Goal: Information Seeking & Learning: Find specific fact

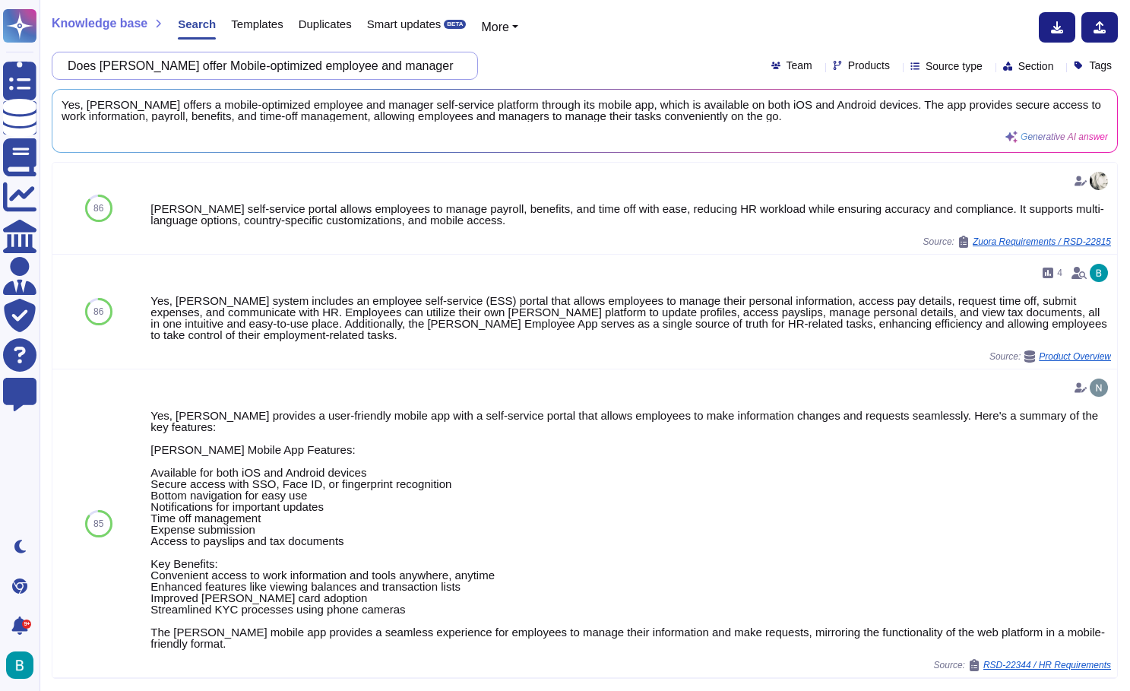
click at [445, 71] on input "Does [PERSON_NAME] offer Mobile-optimized employee and manager self-service" at bounding box center [261, 65] width 402 height 27
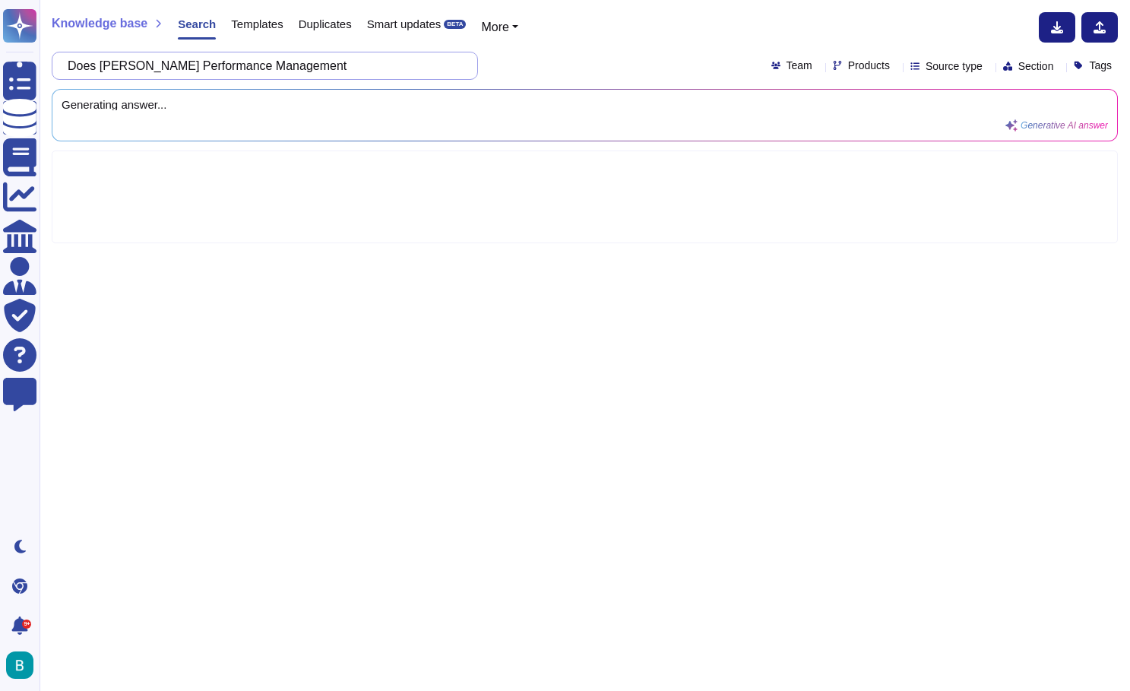
paste input "It should be Two-way, engaging, and aligned with merit-based pay."
click at [618, 66] on div "Does [PERSON_NAME] Performance Management It should be Two-way, engaging, and a…" at bounding box center [585, 66] width 1066 height 28
click at [286, 66] on input "Does [PERSON_NAME] Performance Management It should be Two-way, engaging, and a…" at bounding box center [261, 65] width 402 height 27
drag, startPoint x: 110, startPoint y: 62, endPoint x: 55, endPoint y: 61, distance: 55.5
click at [65, 63] on div "Does [PERSON_NAME] Performance Management: It should be Two-way, engaging, and …" at bounding box center [265, 66] width 426 height 28
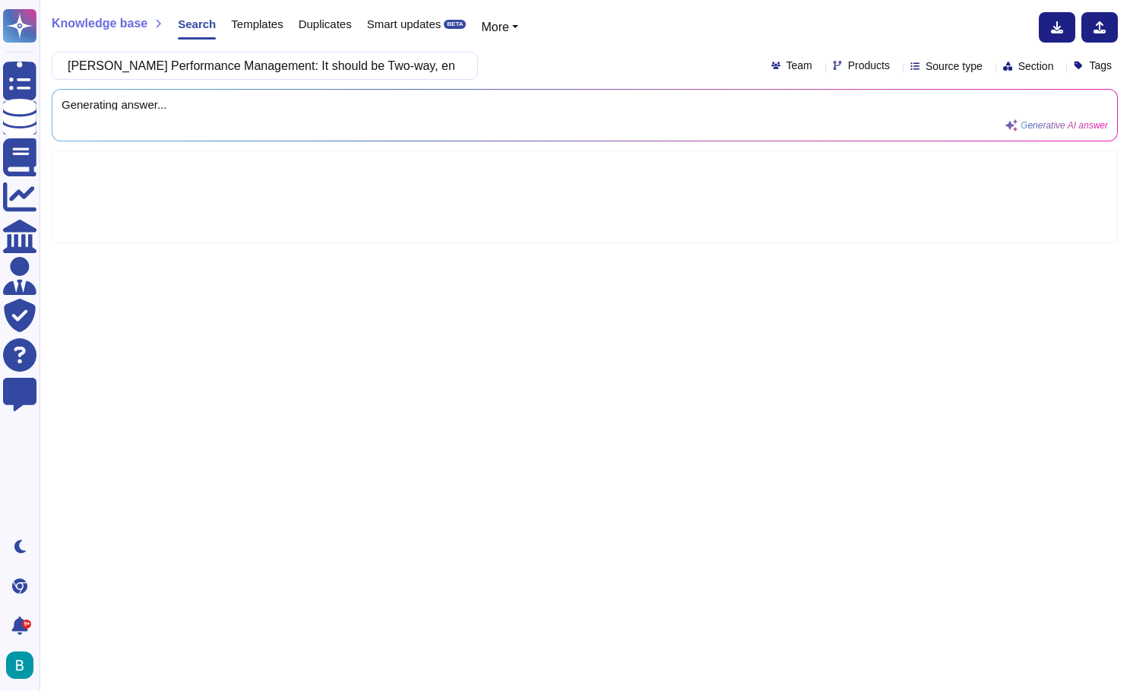
click at [578, 63] on div "[PERSON_NAME] Performance Management: It should be Two-way, engaging, and align…" at bounding box center [585, 66] width 1066 height 28
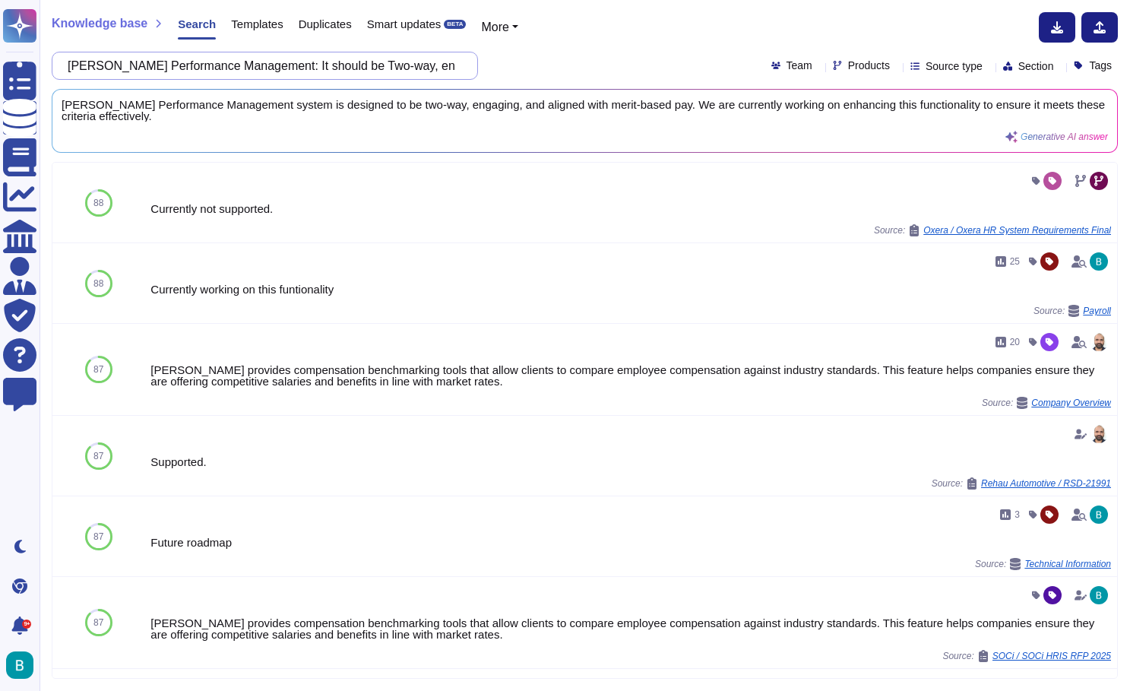
click at [448, 62] on input "[PERSON_NAME] Performance Management: It should be Two-way, engaging, and align…" at bounding box center [261, 65] width 402 height 27
click at [729, 1] on div "Knowledge base Search Templates Duplicates Smart updates BETA More [PERSON_NAME…" at bounding box center [585, 345] width 1090 height 691
click at [391, 71] on input "[PERSON_NAME] Performance Management: It should be Two-way, engaging, and align…" at bounding box center [261, 65] width 402 height 27
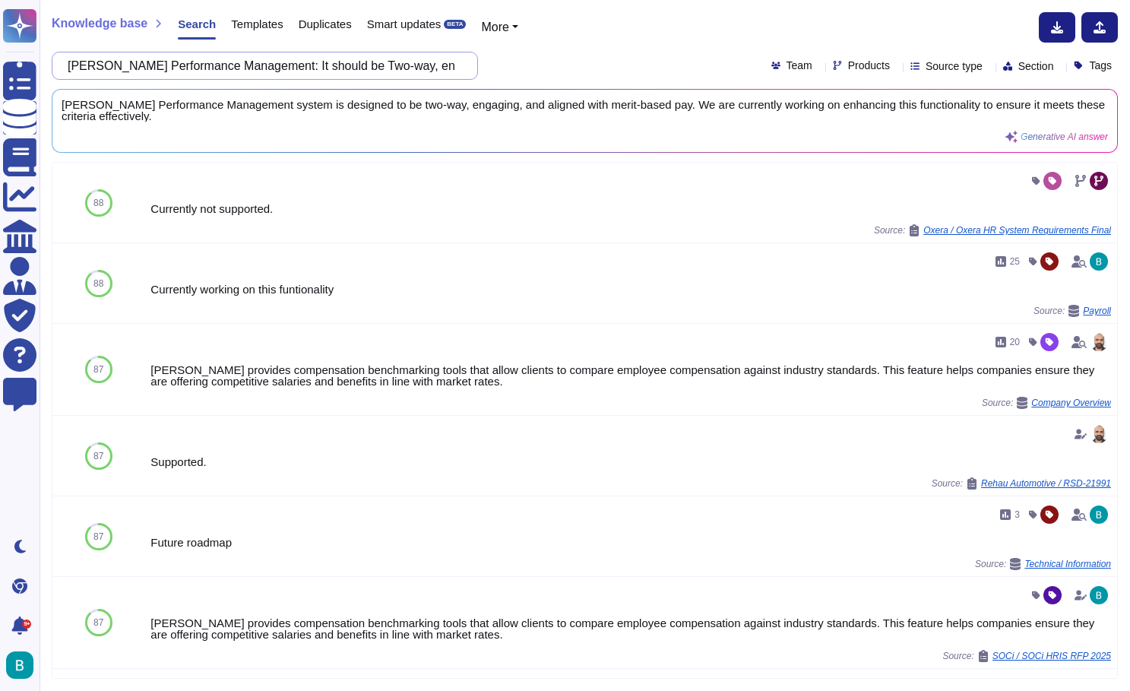
click at [391, 71] on input "[PERSON_NAME] Performance Management: It should be Two-way, engaging, and align…" at bounding box center [261, 65] width 402 height 27
paste input "is [PERSON_NAME] Performance Management"
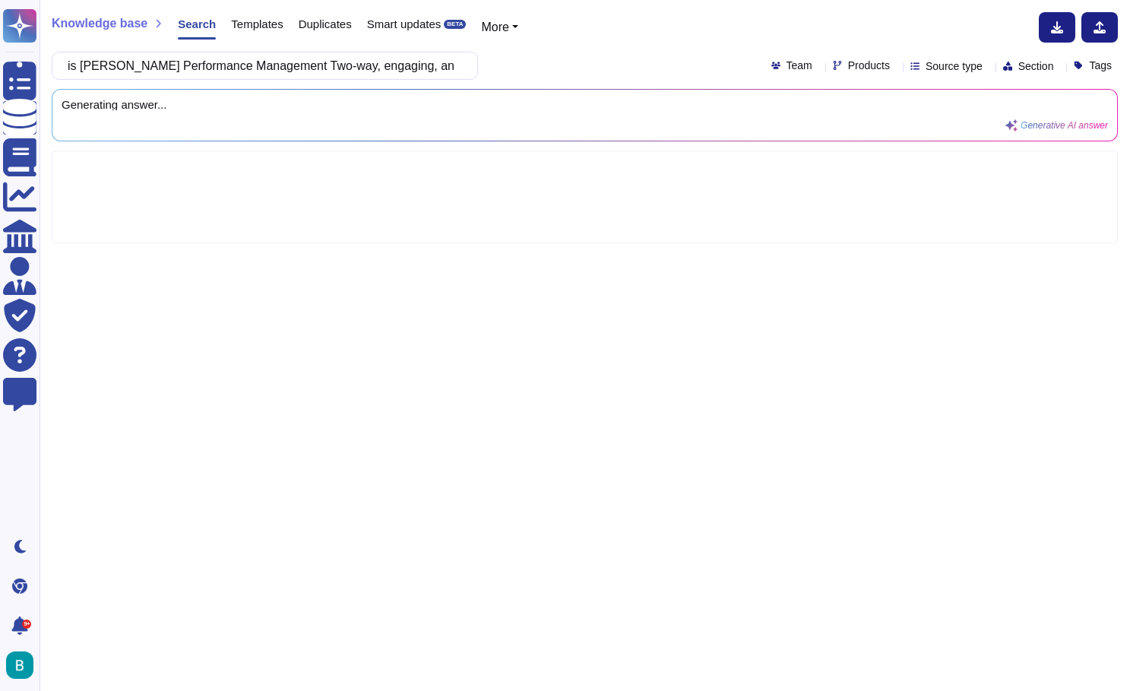
click at [566, 65] on div "is [PERSON_NAME] Performance Management Two-way, engaging, and aligned with mer…" at bounding box center [585, 66] width 1066 height 28
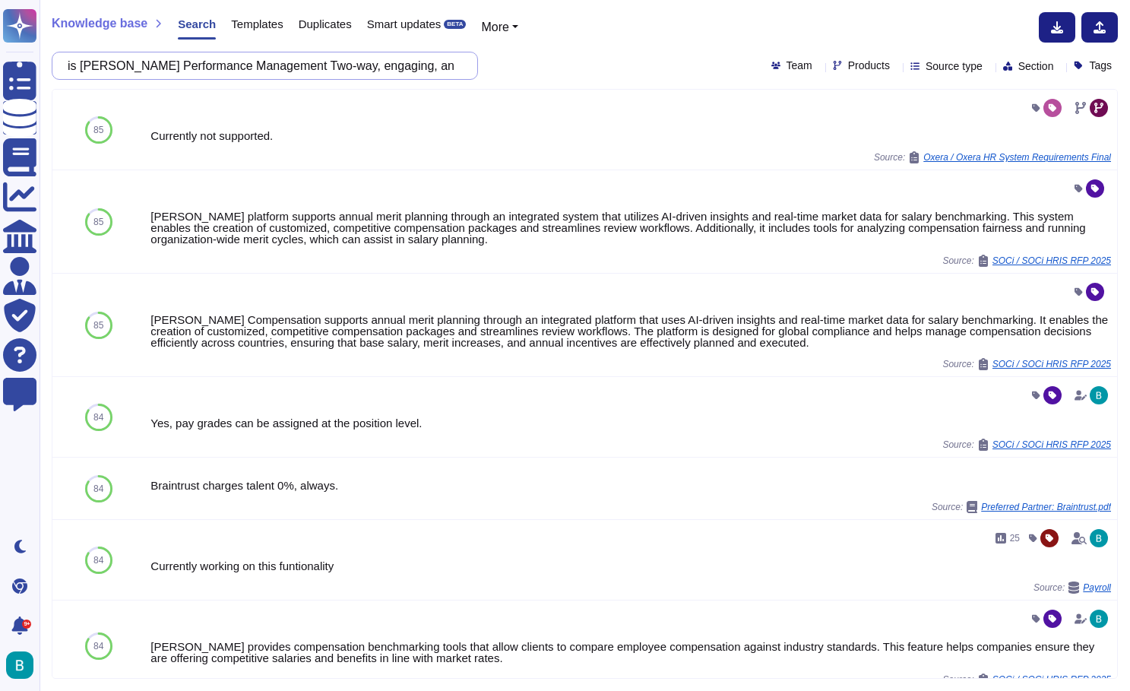
click at [408, 65] on input "is [PERSON_NAME] Performance Management Two-way, engaging, and aligned with mer…" at bounding box center [261, 65] width 402 height 27
paste input "Does [PERSON_NAME] Performance Management module feed directly into the Compens…"
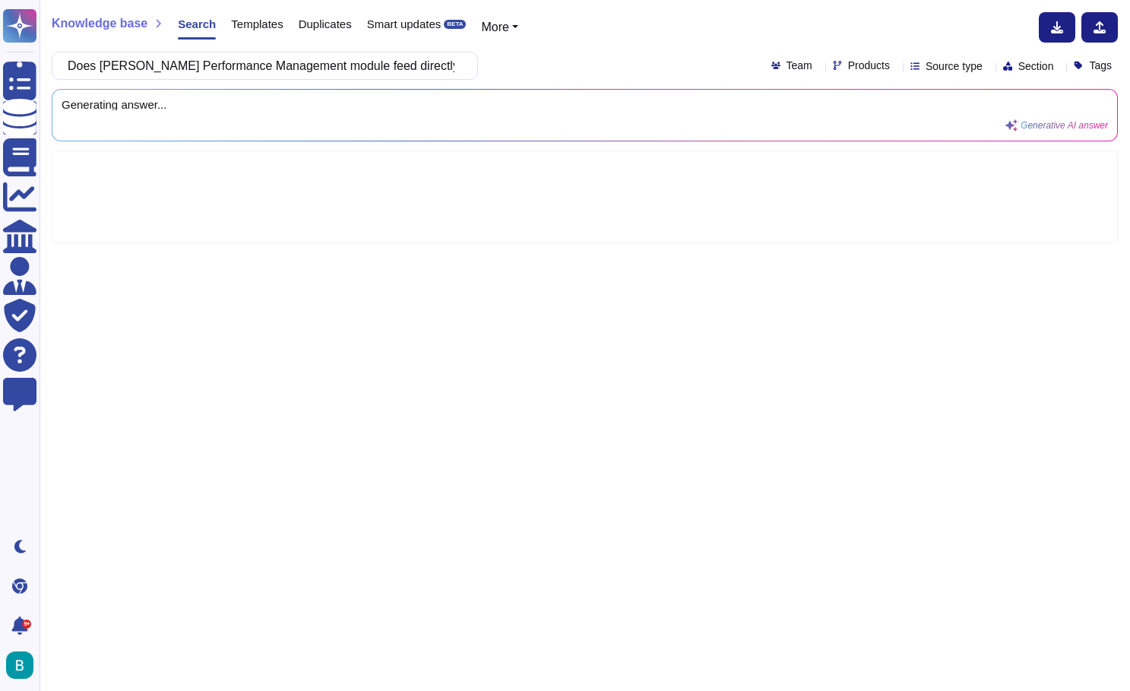
click at [575, 57] on div "Does [PERSON_NAME] Performance Management module feed directly into the Compens…" at bounding box center [585, 66] width 1066 height 28
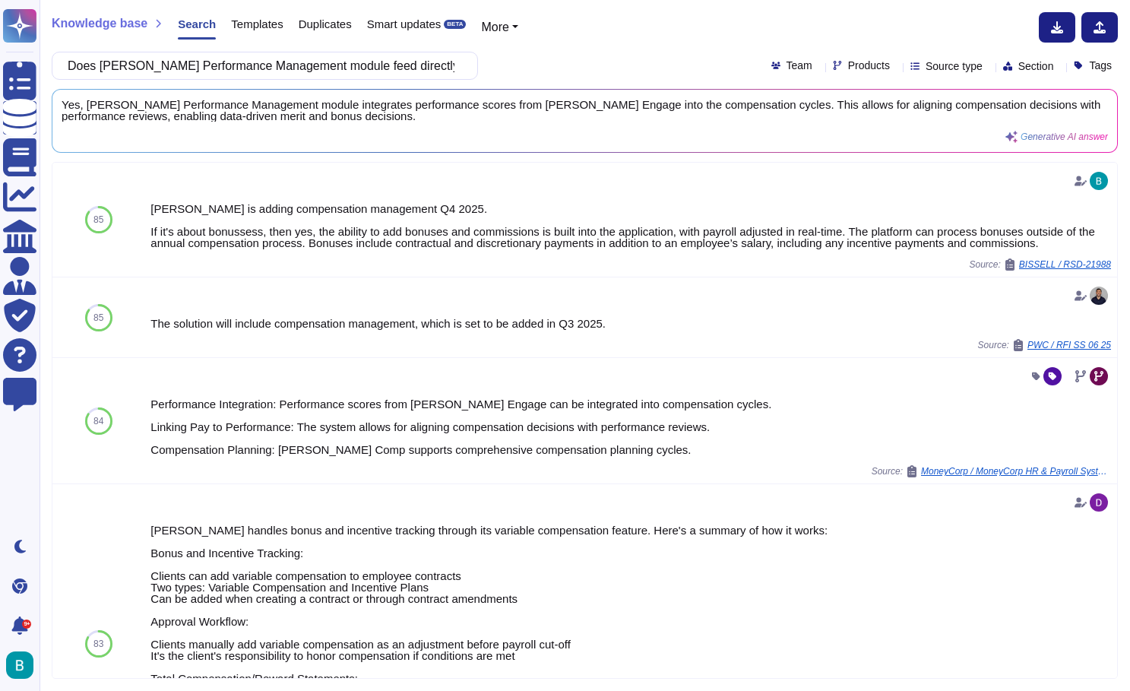
click at [698, 1] on div "Knowledge base Search Templates Duplicates Smart updates BETA More Does [PERSON…" at bounding box center [585, 345] width 1090 height 691
click at [401, 60] on input "Does [PERSON_NAME] Performance Management module feed directly into the Compens…" at bounding box center [261, 65] width 402 height 27
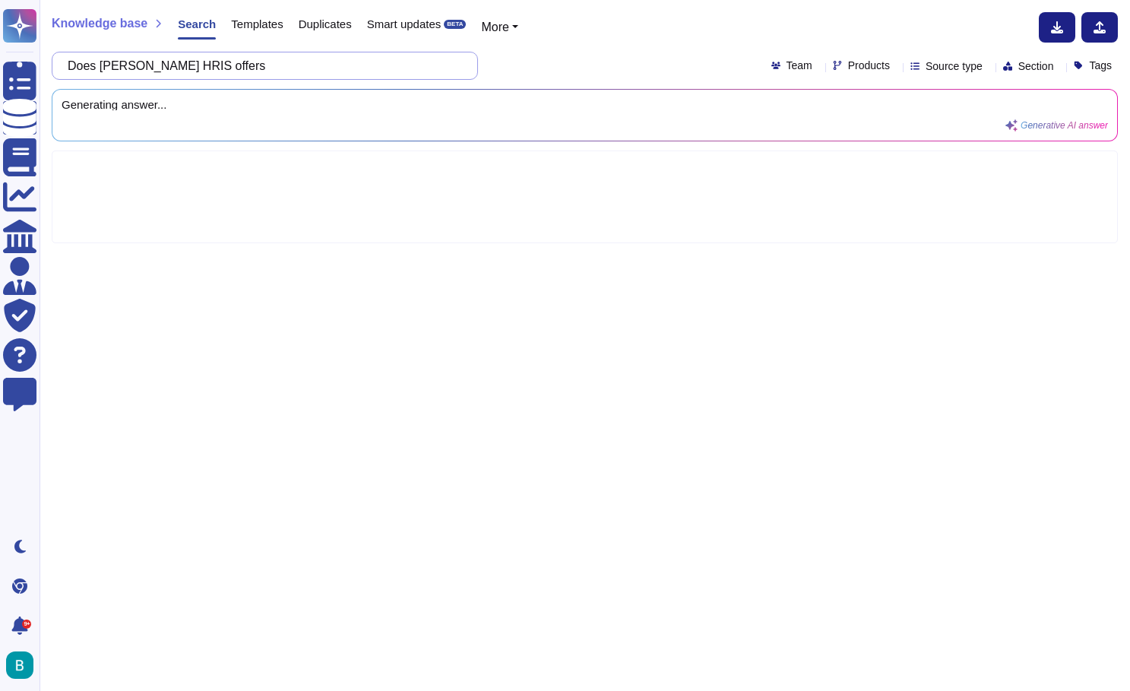
paste input "It should have the ability to do succession planning"
click at [250, 65] on input "Does [PERSON_NAME] HRIS offers It should have the ability to do succession plan…" at bounding box center [261, 65] width 402 height 27
drag, startPoint x: 341, startPoint y: 63, endPoint x: 175, endPoint y: 68, distance: 166.5
click at [175, 68] on input "Does [PERSON_NAME] HRIS offers It should have the ability to do succession plan…" at bounding box center [261, 65] width 402 height 27
click at [539, 69] on div "Does [PERSON_NAME] HRIS offers succession planning Team Products Source type Se…" at bounding box center [585, 66] width 1066 height 28
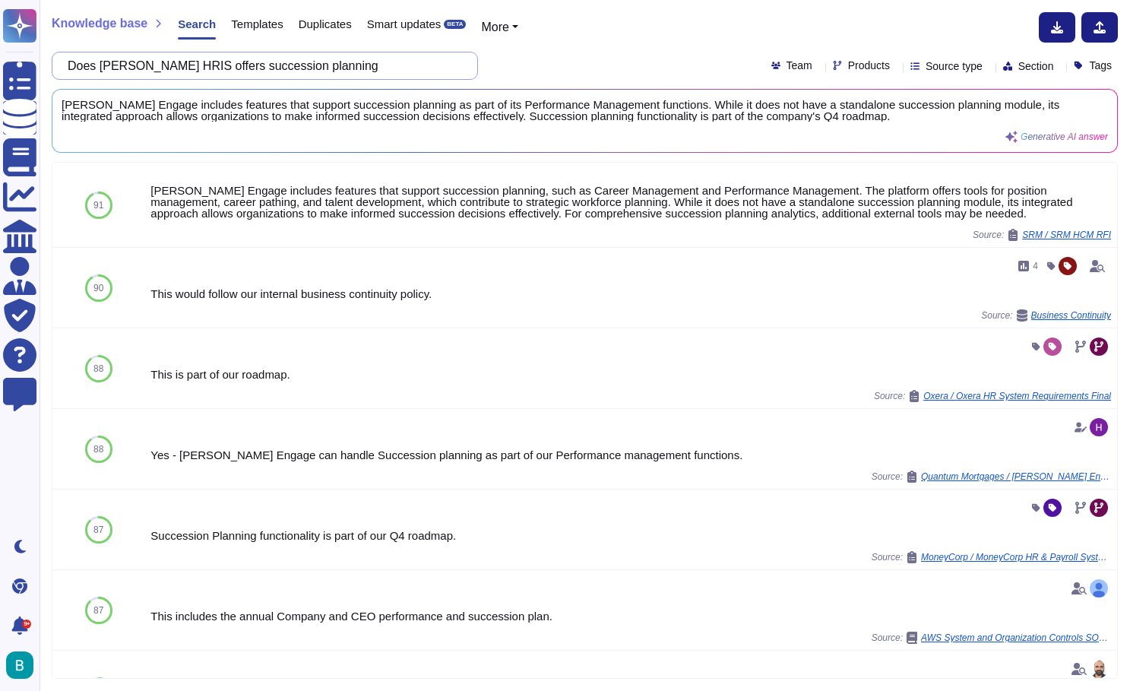
click at [252, 78] on input "Does [PERSON_NAME] HRIS offers succession planning" at bounding box center [261, 65] width 402 height 27
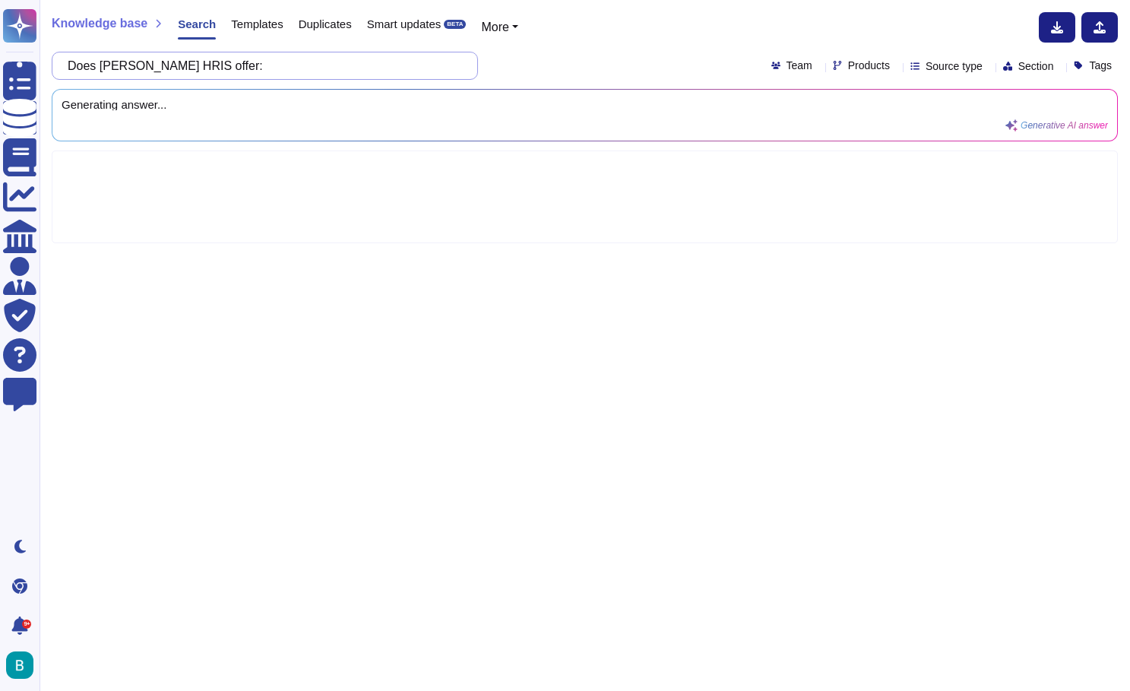
paste input "A clean, user-friendly interface with clear navigation, role-specific views, an…"
click at [590, 52] on div "Does [PERSON_NAME] HRIS offer: A clean, user-friendly interface with clear navi…" at bounding box center [585, 66] width 1066 height 28
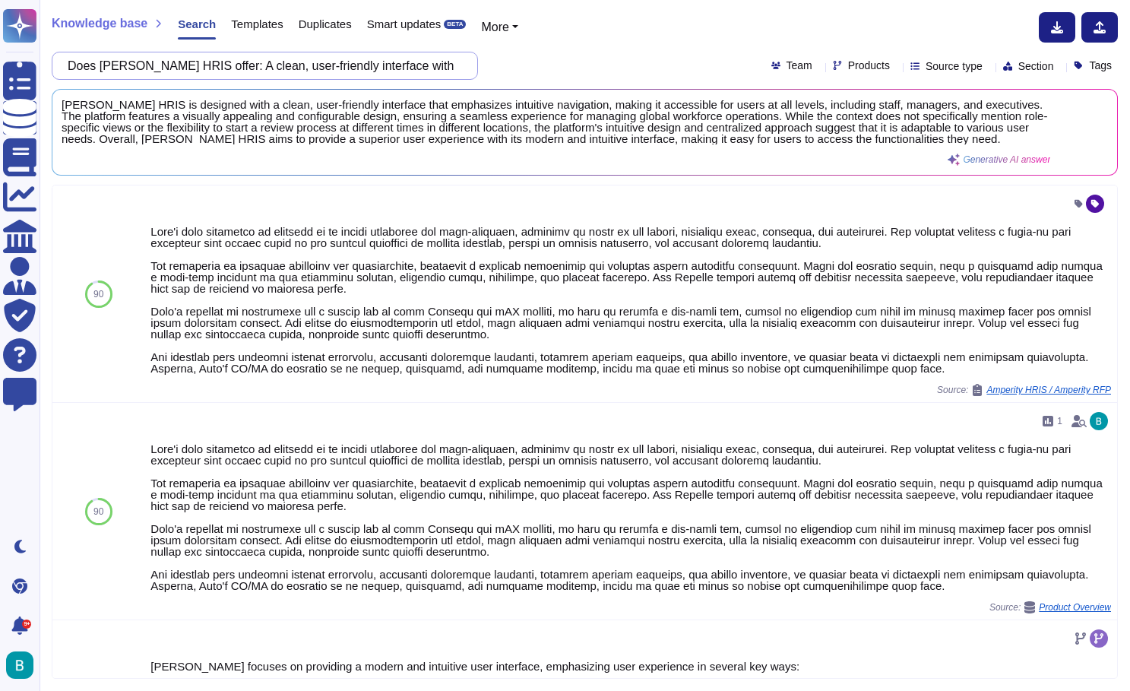
click at [393, 61] on input "Does [PERSON_NAME] HRIS offer: A clean, user-friendly interface with clear navi…" at bounding box center [261, 65] width 402 height 27
paste input "Is [PERSON_NAME] ATS can provide seamless communication and interaction with ca…"
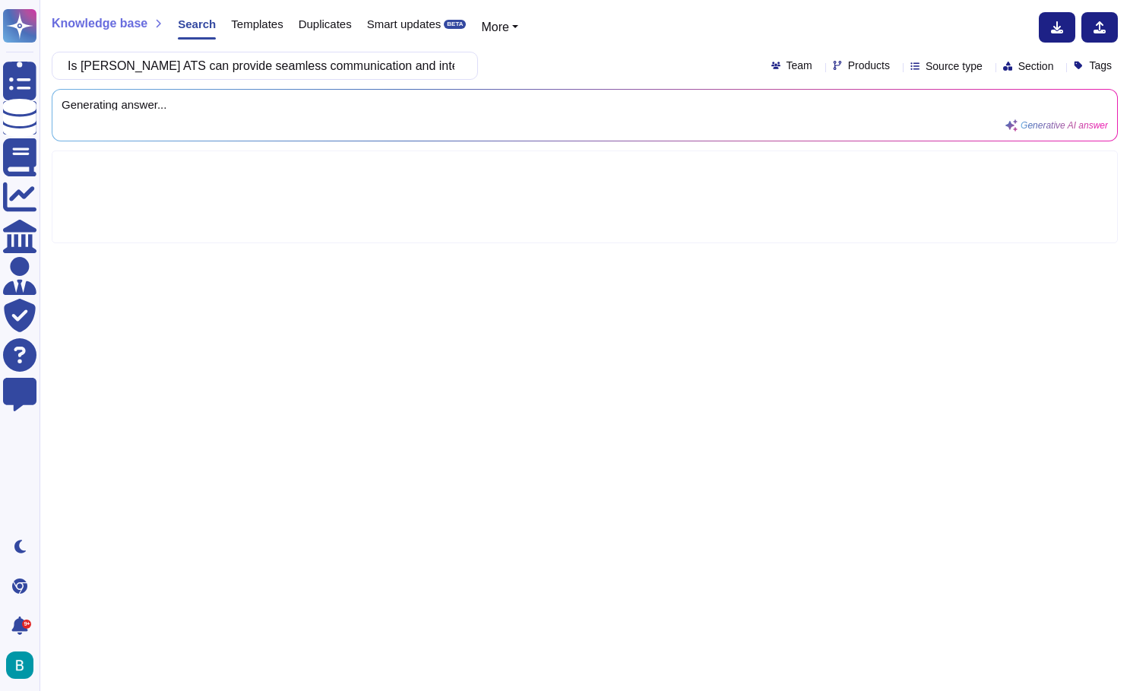
click at [563, 62] on div "Is [PERSON_NAME] ATS can provide seamless communication and interaction with ca…" at bounding box center [585, 66] width 1066 height 28
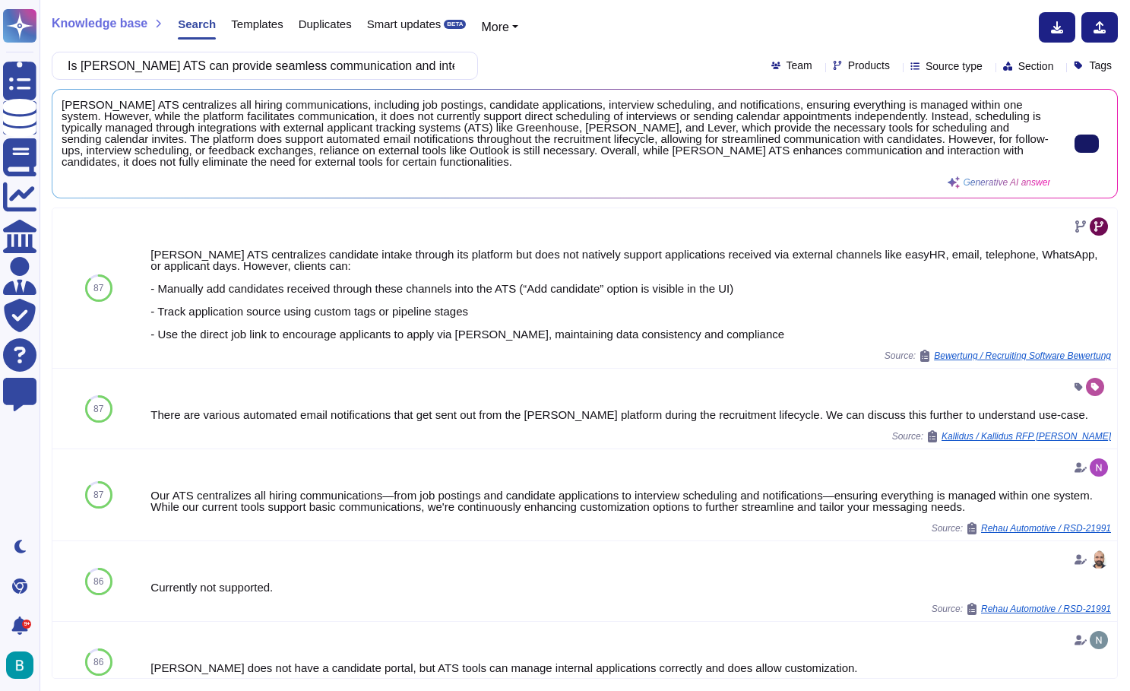
click at [423, 64] on input "Is [PERSON_NAME] ATS can provide seamless communication and interaction with ca…" at bounding box center [261, 65] width 402 height 27
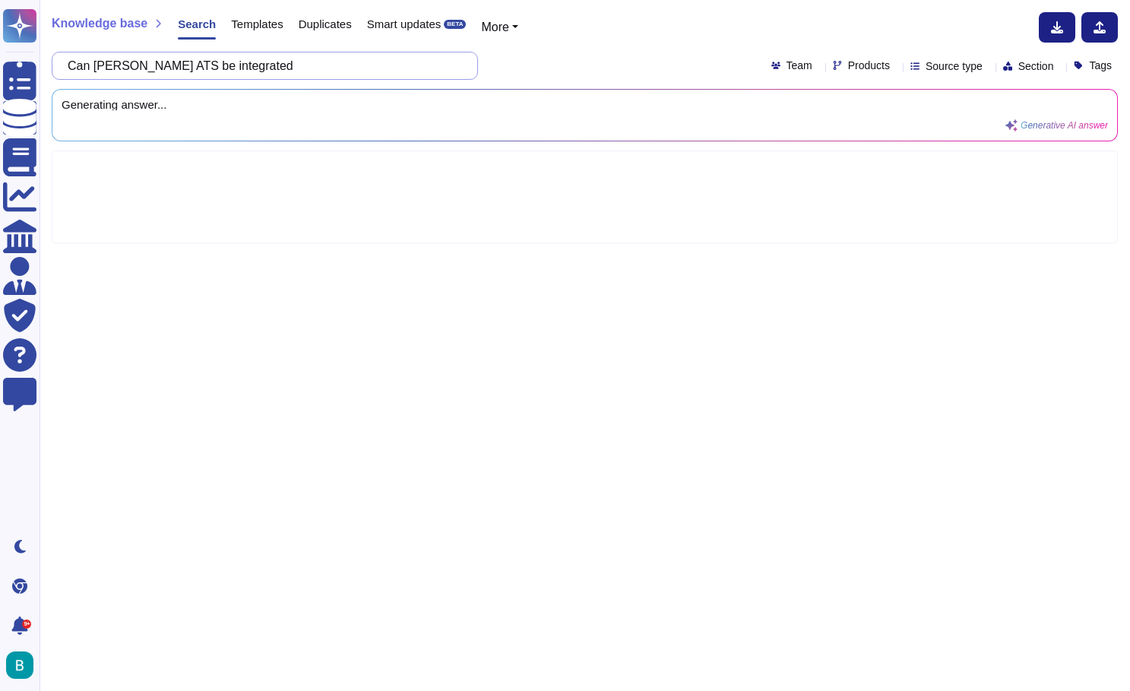
paste input "integrated with the Core HR system. Once a vacancy is approved within the HR sy…"
click at [619, 61] on div "Can [PERSON_NAME] ATS be integrated integrated with the Core HR system. Once a …" at bounding box center [585, 66] width 1066 height 28
drag, startPoint x: 291, startPoint y: 65, endPoint x: 239, endPoint y: 66, distance: 52.4
click at [239, 66] on input "Can [PERSON_NAME] ATS be integrated integrated with the Core HR system. Once a …" at bounding box center [261, 65] width 402 height 27
click at [511, 50] on div "Knowledge base Search Templates Duplicates Smart updates BETA More Can [PERSON_…" at bounding box center [585, 345] width 1090 height 691
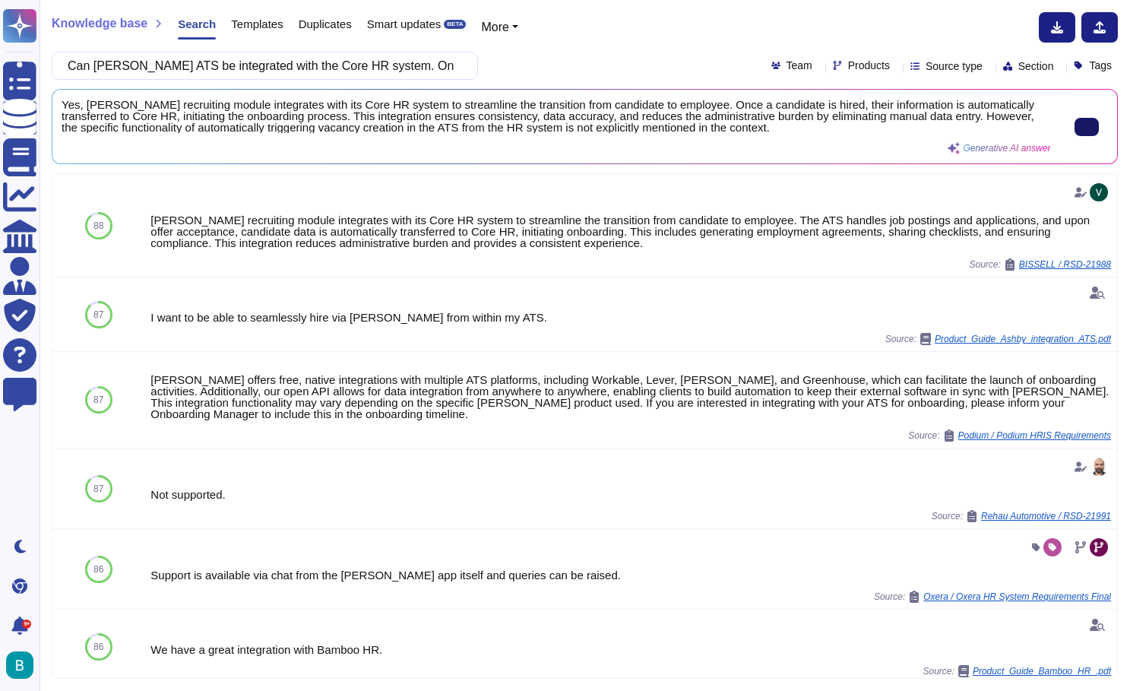
click at [370, 62] on input "Can [PERSON_NAME] ATS be integrated with the Core HR system. Once a vacancy is …" at bounding box center [261, 65] width 402 height 27
paste input "Does [PERSON_NAME] HCM offer a Employee & Manager Self-Service portal that allo…"
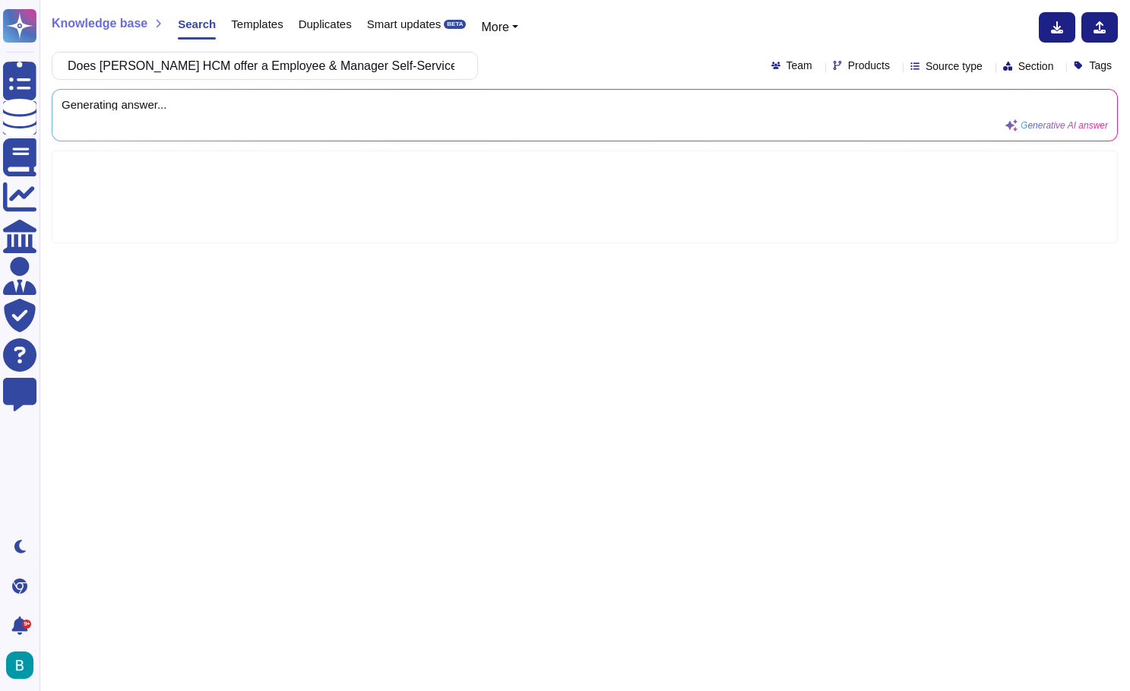
click at [591, 55] on div "Does [PERSON_NAME] HCM offer a Employee & Manager Self-Service portal that allo…" at bounding box center [585, 66] width 1066 height 28
click at [662, 42] on div "Knowledge base Search Templates Duplicates Smart updates BETA More" at bounding box center [579, 27] width 1055 height 30
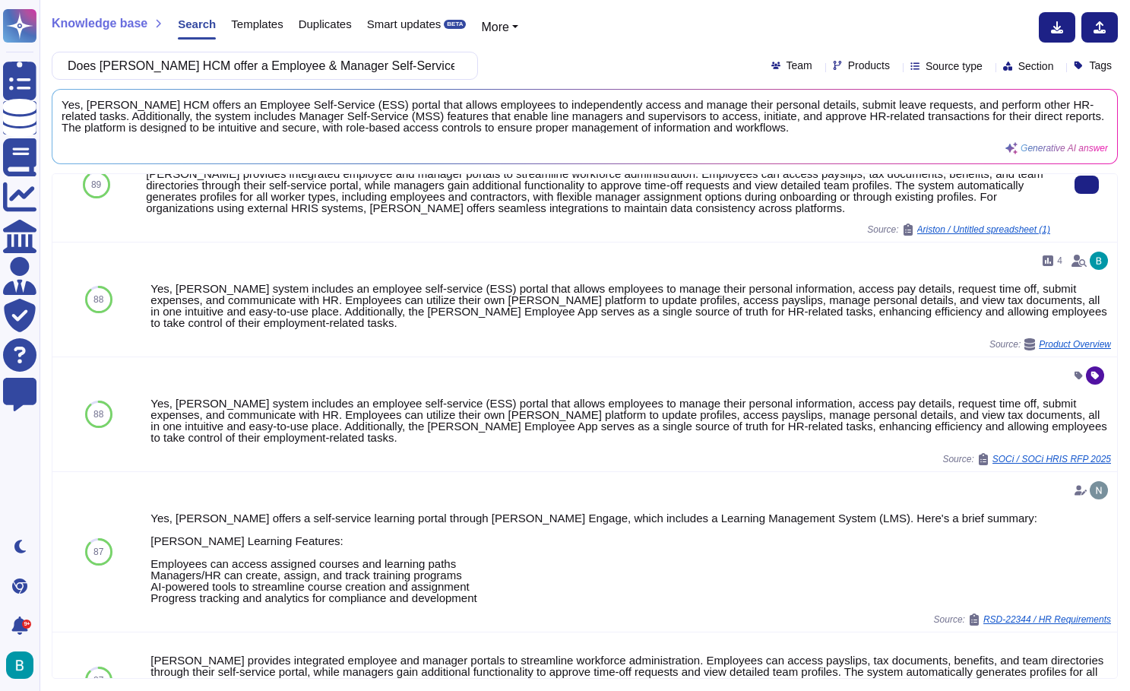
scroll to position [196, 0]
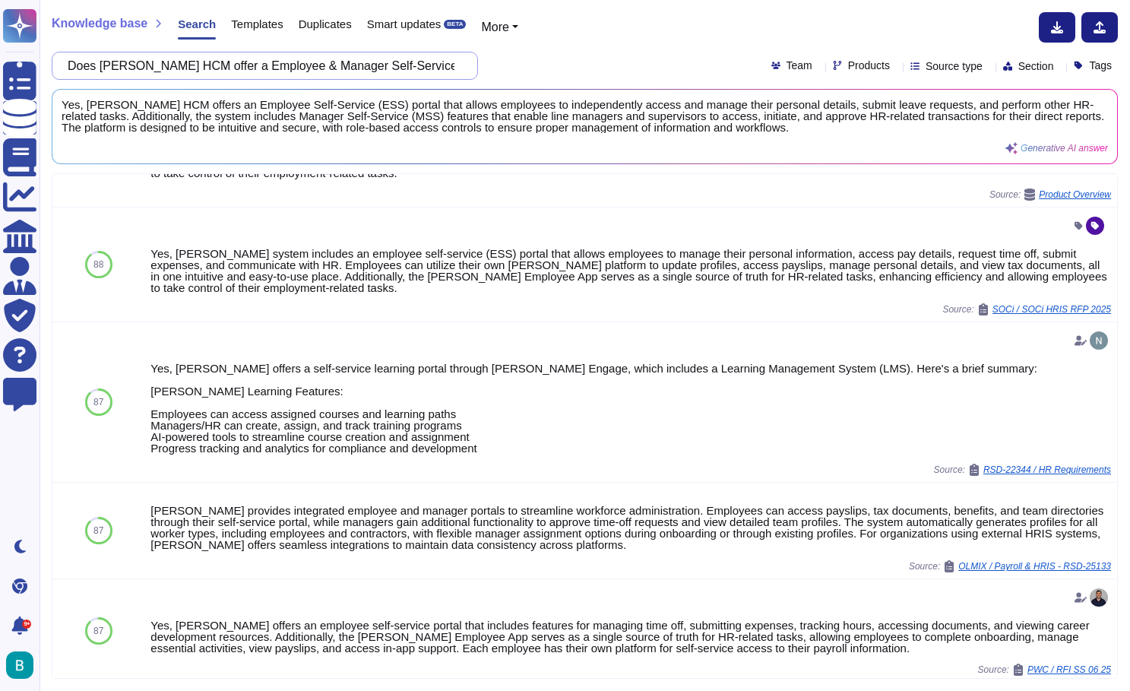
click at [387, 59] on input "Does [PERSON_NAME] HCM offer a Employee & Manager Self-Service portal that allo…" at bounding box center [261, 65] width 402 height 27
paste input "escribe [PERSON_NAME] organization's current and future roadmap for incorporati…"
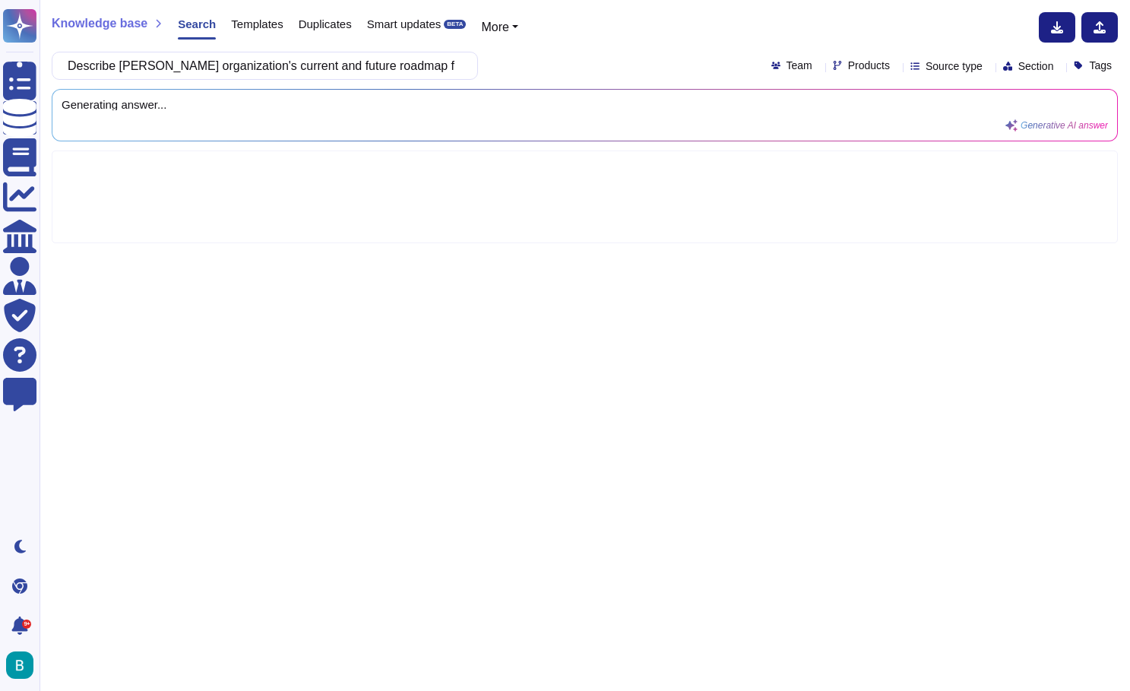
click at [574, 53] on div "Describe [PERSON_NAME] organization's current and future roadmap for incorporat…" at bounding box center [585, 66] width 1066 height 28
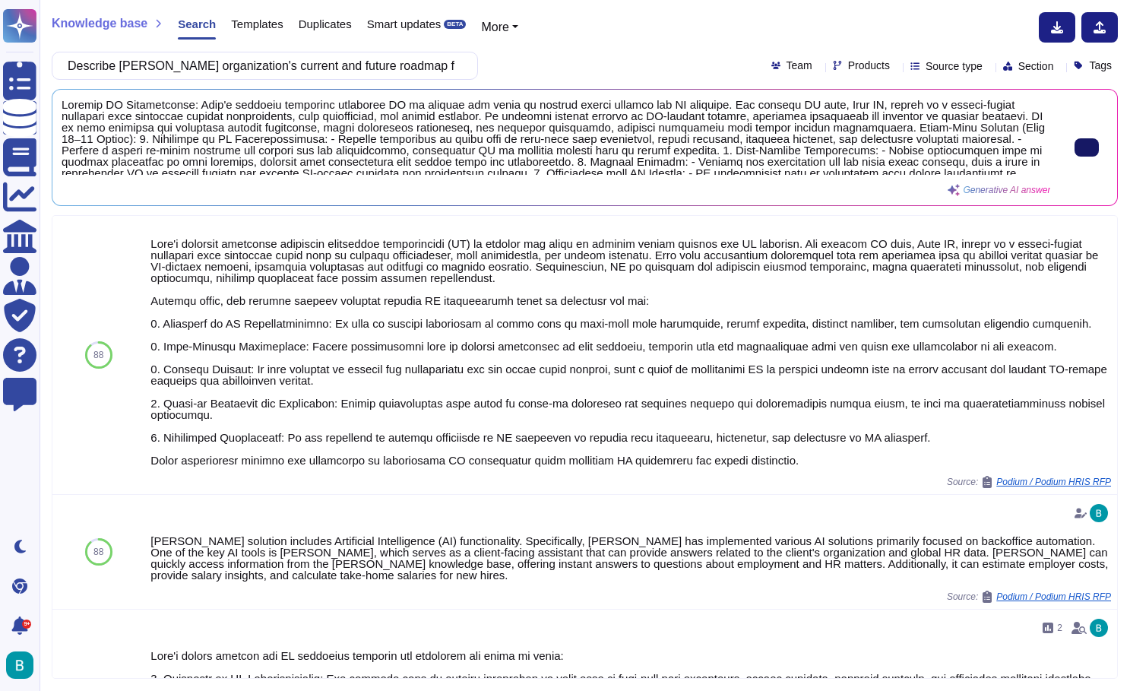
click at [1075, 150] on button at bounding box center [1087, 147] width 24 height 18
click at [373, 68] on input "Describe [PERSON_NAME] organization's current and future roadmap for incorporat…" at bounding box center [261, 65] width 402 height 27
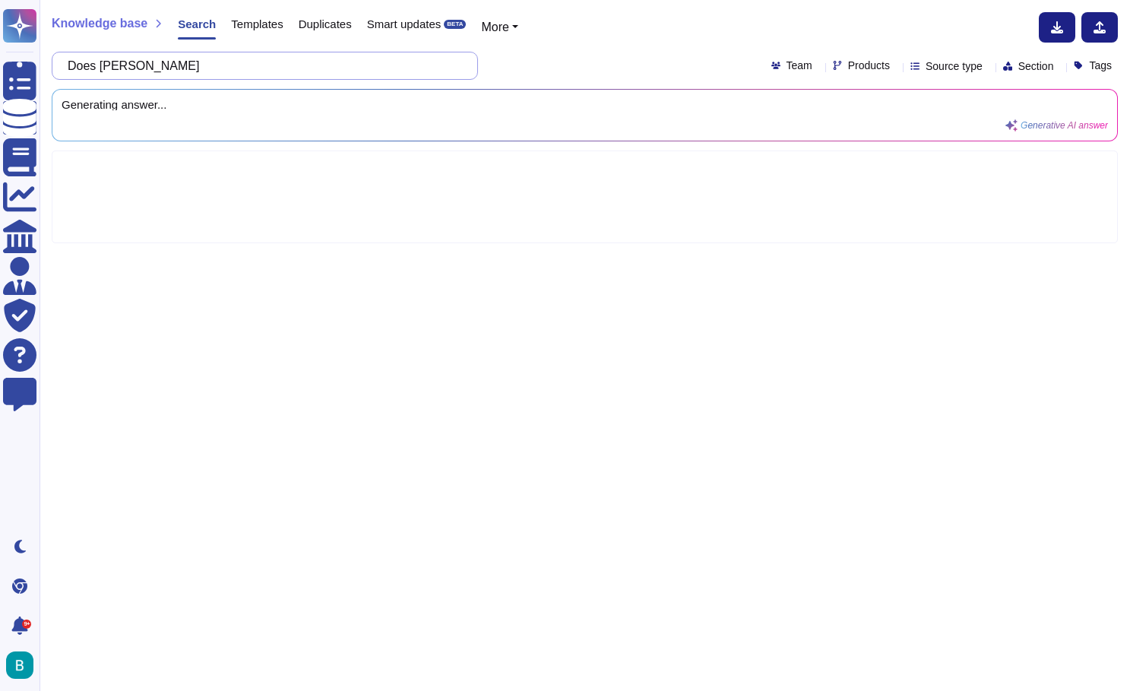
paste input "Does the solution include a virtual assistant or chatbot capable of handling co…"
click at [563, 65] on div "Does [PERSON_NAME] Does the solution include a virtual assistant or chatbot cap…" at bounding box center [585, 66] width 1066 height 28
click at [170, 65] on input "Does [PERSON_NAME] Does the solution include a virtual assistant or chatbot cap…" at bounding box center [261, 65] width 402 height 27
click at [549, 52] on div "Does [PERSON_NAME] solution include a virtual assistant or chatbot capable of h…" at bounding box center [585, 66] width 1066 height 28
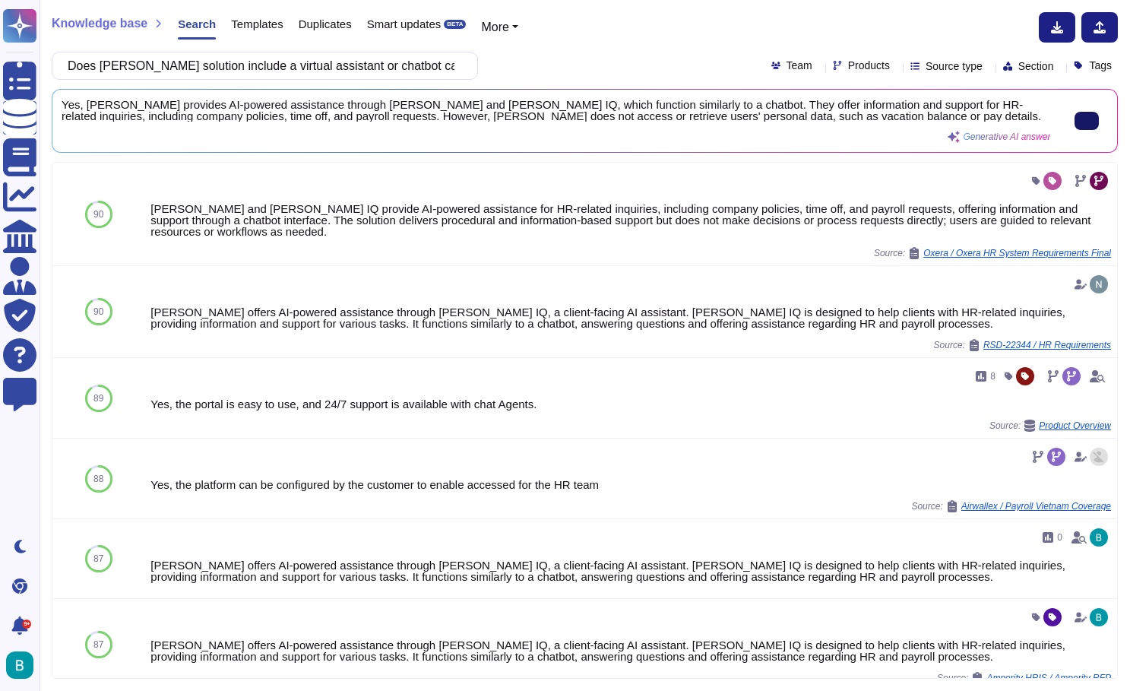
click at [1085, 112] on button at bounding box center [1087, 121] width 24 height 18
click at [377, 71] on input "Does [PERSON_NAME] solution include a virtual assistant or chatbot capable of h…" at bounding box center [261, 65] width 402 height 27
paste input "The HR system must support the creation of custom fields and objects to capture…"
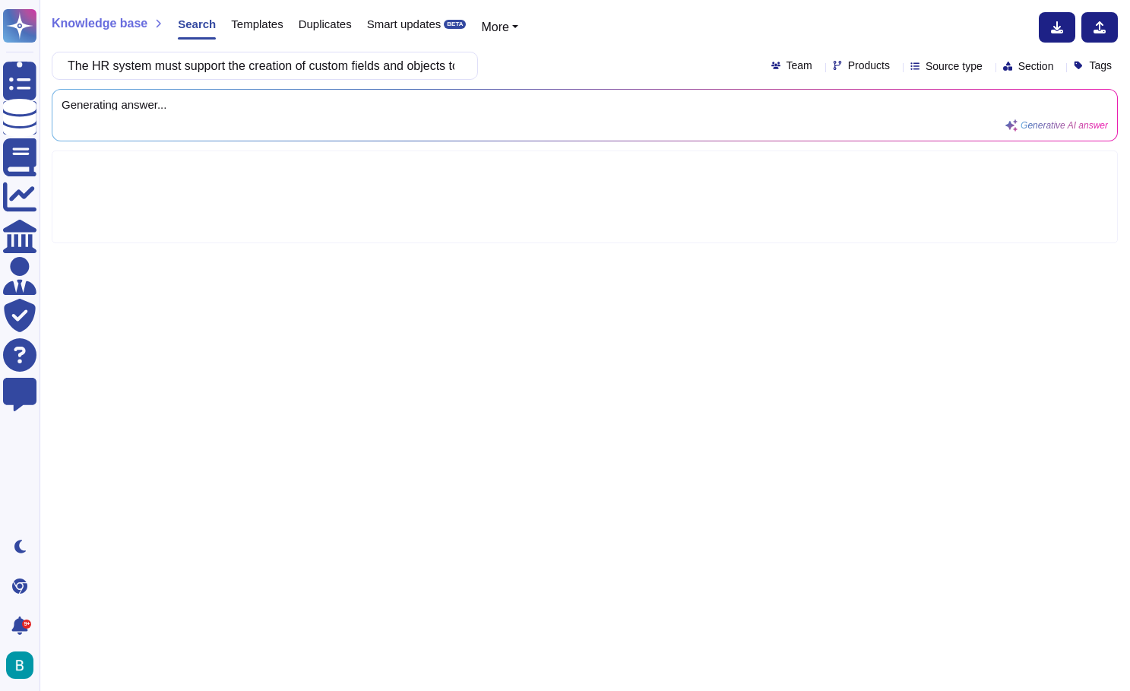
type input "The HR system must support the creation of custom fields and objects to capture…"
click at [603, 68] on div "The HR system must support the creation of custom fields and objects to capture…" at bounding box center [585, 66] width 1066 height 28
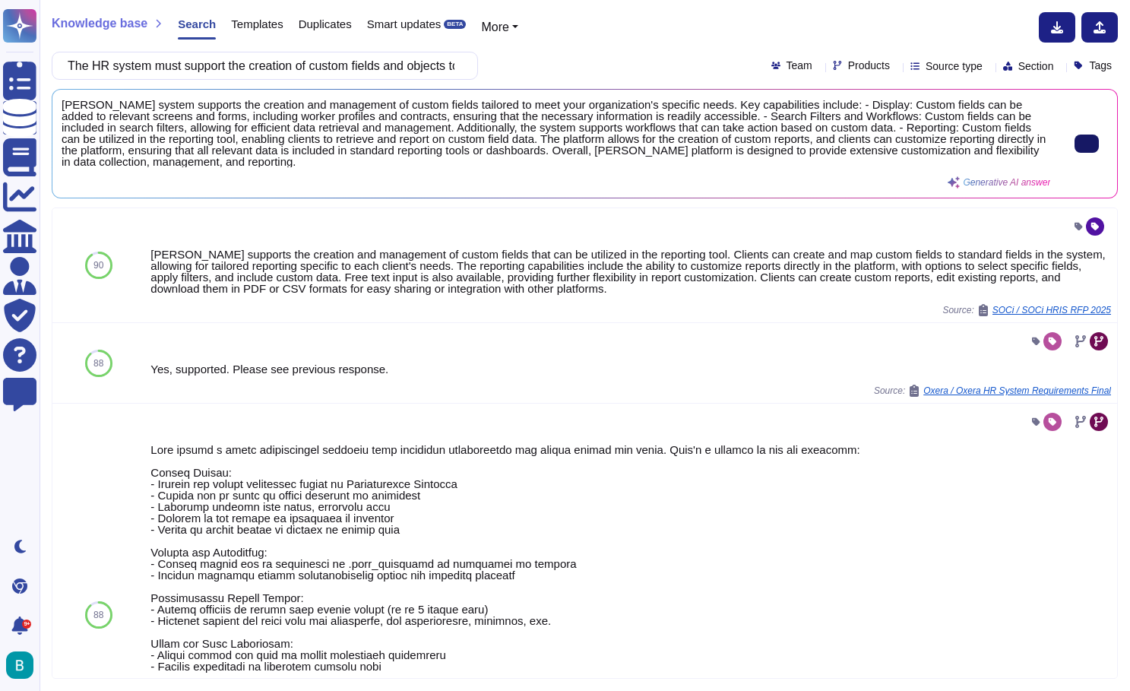
click at [366, 59] on input "The HR system must support the creation of custom fields and objects to capture…" at bounding box center [261, 65] width 402 height 27
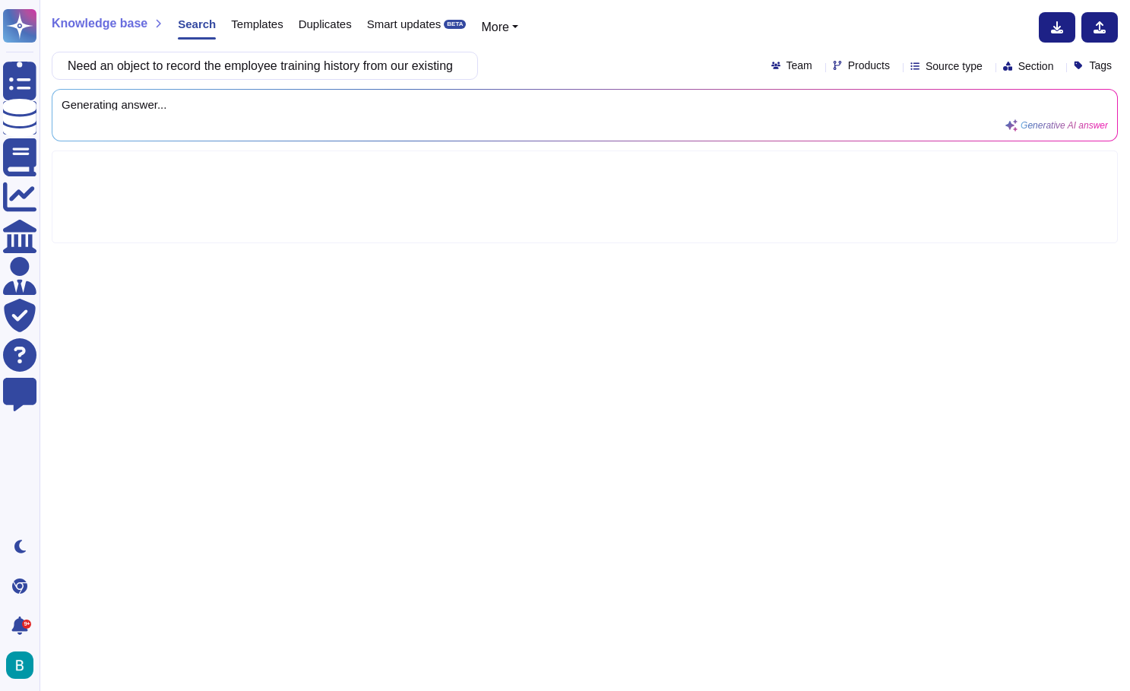
scroll to position [0, 1295]
click at [530, 73] on div "Need an object to record the employee training history from our existing traini…" at bounding box center [585, 66] width 1066 height 28
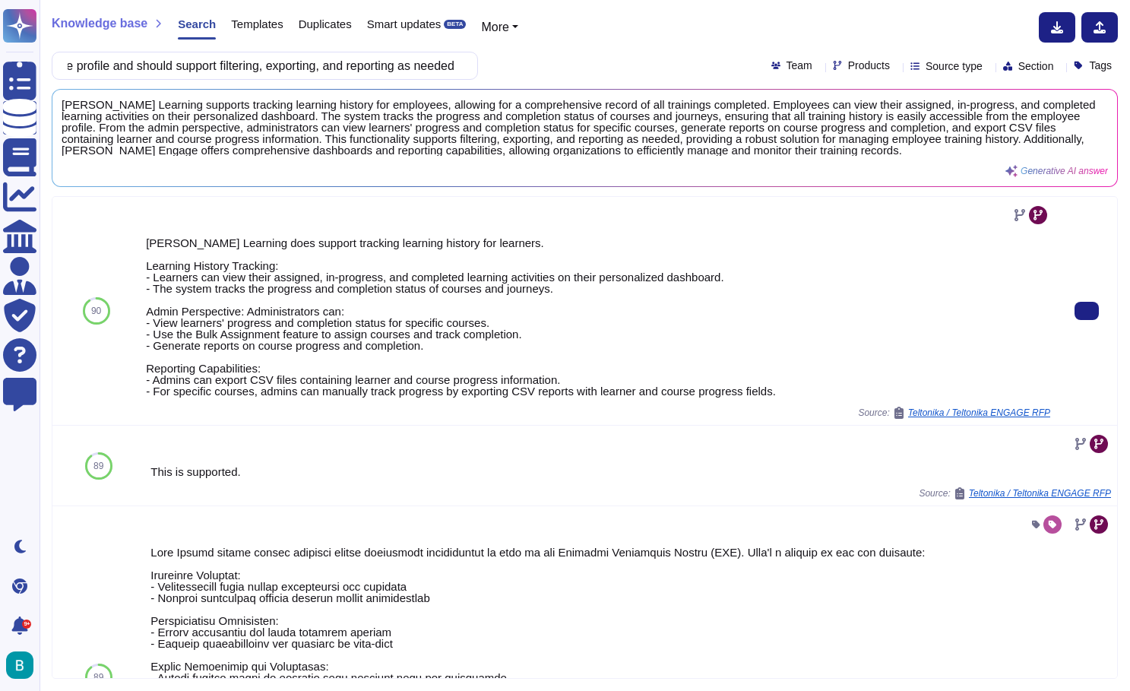
click at [1087, 328] on div at bounding box center [1086, 311] width 61 height 228
click at [375, 78] on input "Need an object to record the employee training history from our existing traini…" at bounding box center [261, 65] width 402 height 27
click at [375, 66] on input "Need an object to record the employee training history from our existing traini…" at bounding box center [261, 65] width 402 height 27
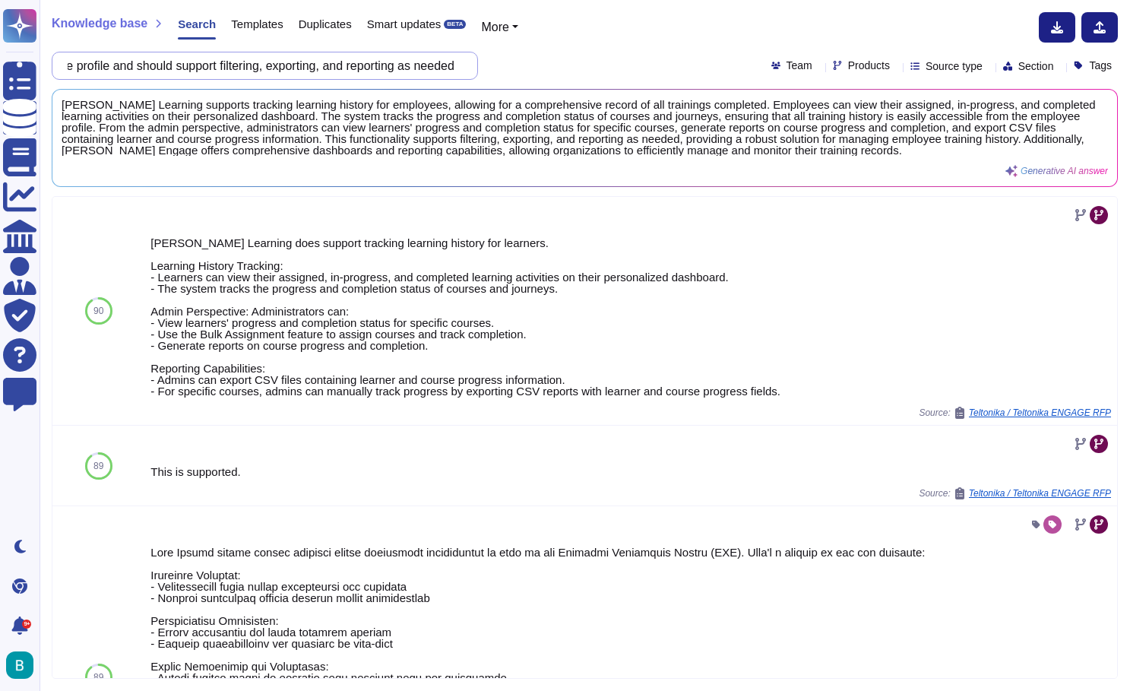
click at [375, 66] on input "Need an object to record the employee training history from our existing traini…" at bounding box center [261, 65] width 402 height 27
paste input "There are situations where one employee can be in 2 departments. Their cost is …"
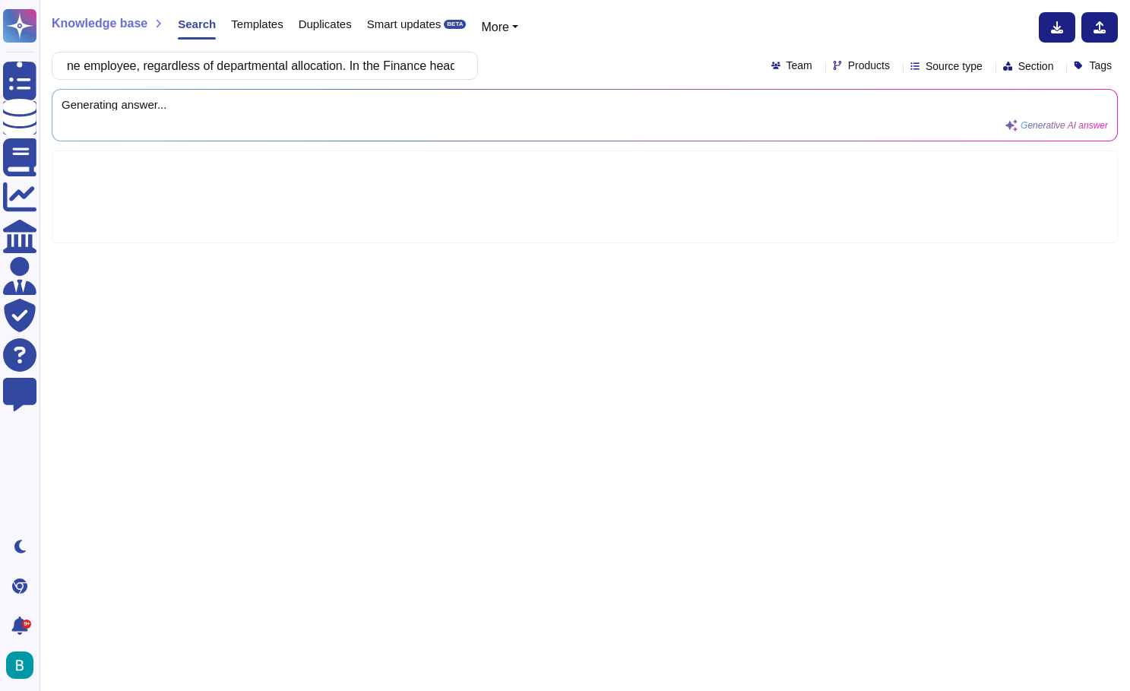
click at [585, 54] on div "There are situations where one employee can be in 2 departments. Their cost is …" at bounding box center [585, 66] width 1066 height 28
click at [483, 2] on div "Knowledge base Search Templates Duplicates Smart updates BETA More There are si…" at bounding box center [585, 345] width 1090 height 691
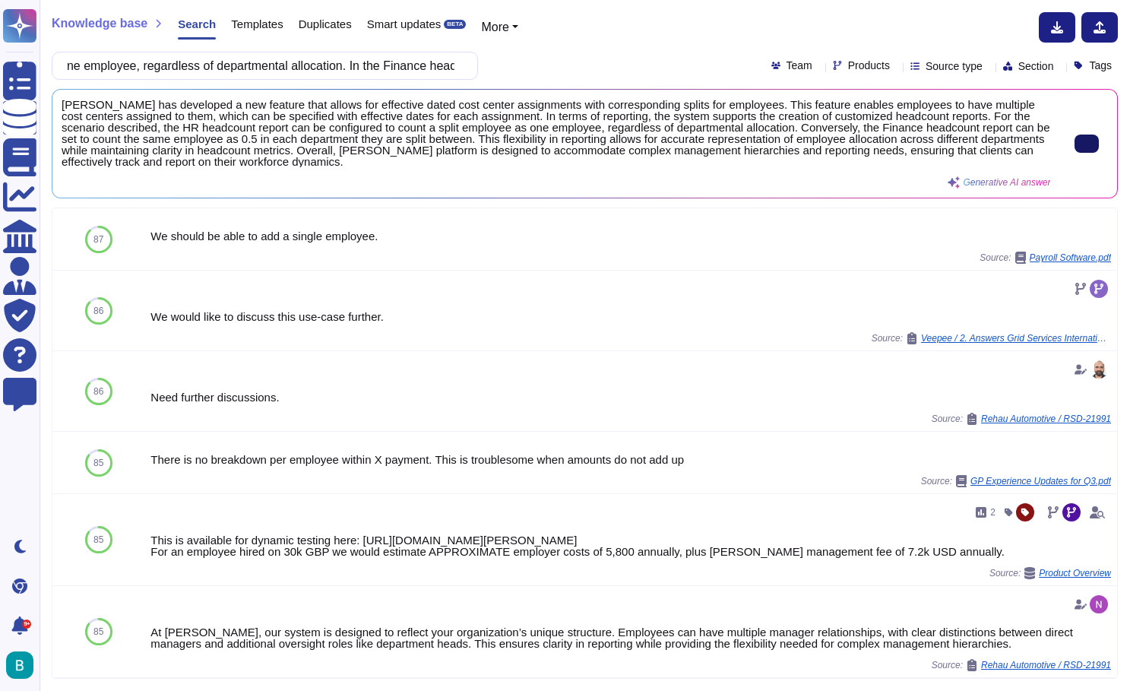
click at [426, 68] on input "There are situations where one employee can be in 2 departments. Their cost is …" at bounding box center [261, 65] width 402 height 27
paste input "Describe [PERSON_NAME] customer support model, including: Hours of support cove…"
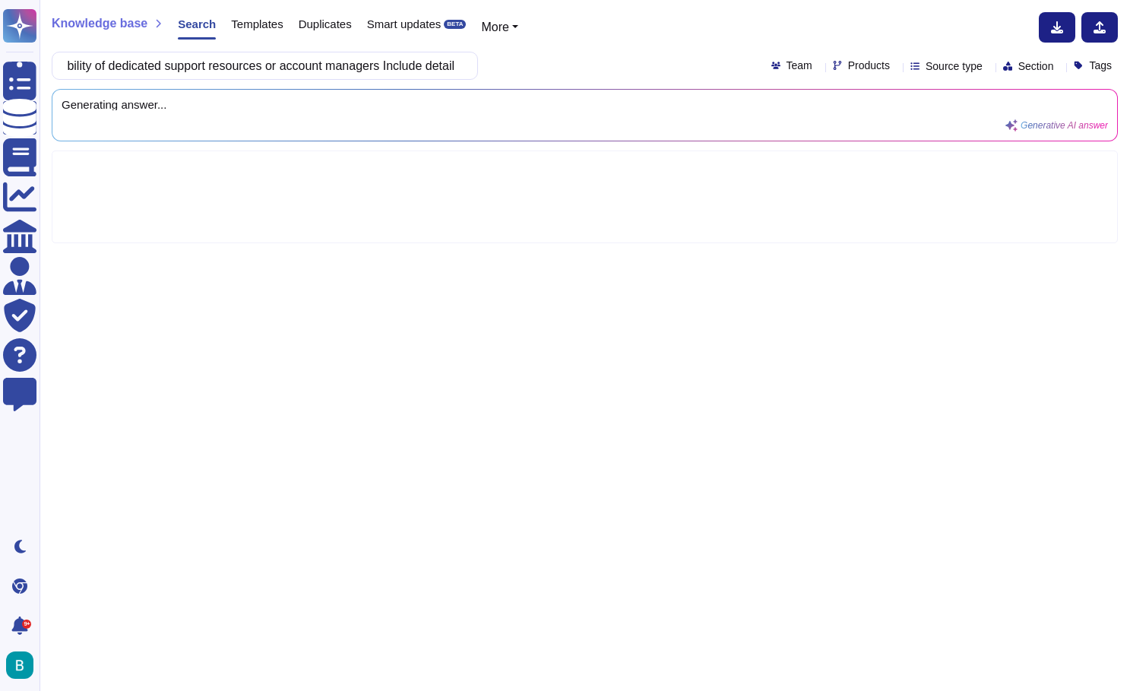
click at [630, 55] on div "Describe [PERSON_NAME] customer support model, including: Hours of support cove…" at bounding box center [585, 66] width 1066 height 28
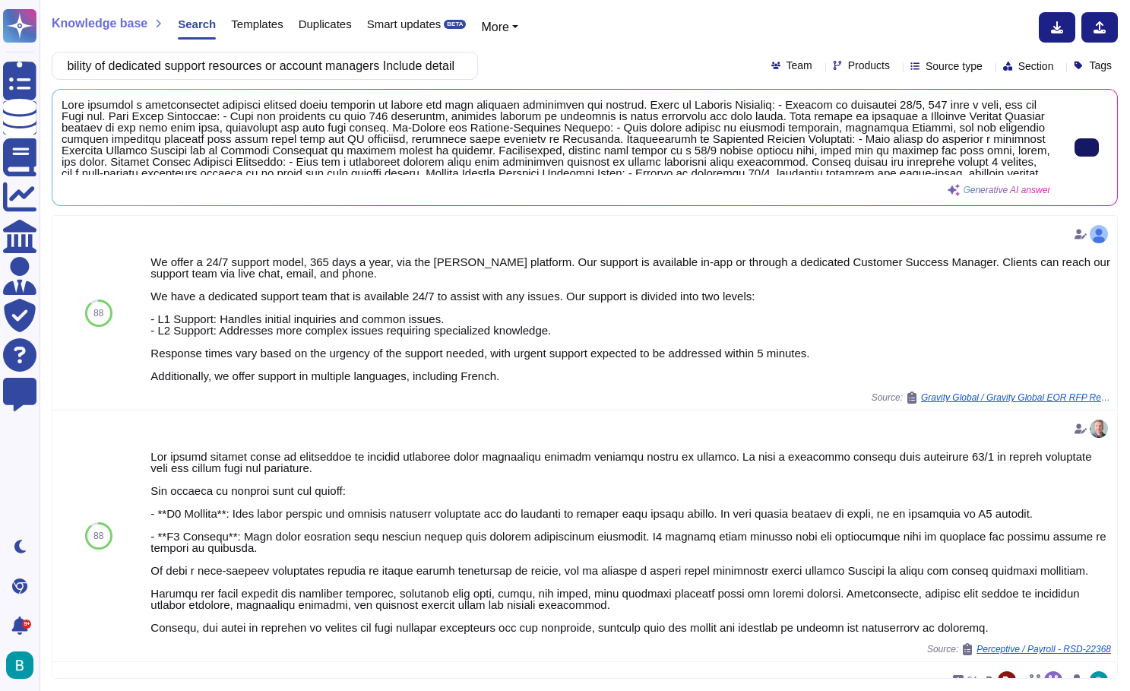
click at [428, 77] on input "Describe [PERSON_NAME] customer support model, including: Hours of support cove…" at bounding box center [261, 65] width 402 height 27
paste input "Briefly describe how [PERSON_NAME] solution meets data privacy and other countr…"
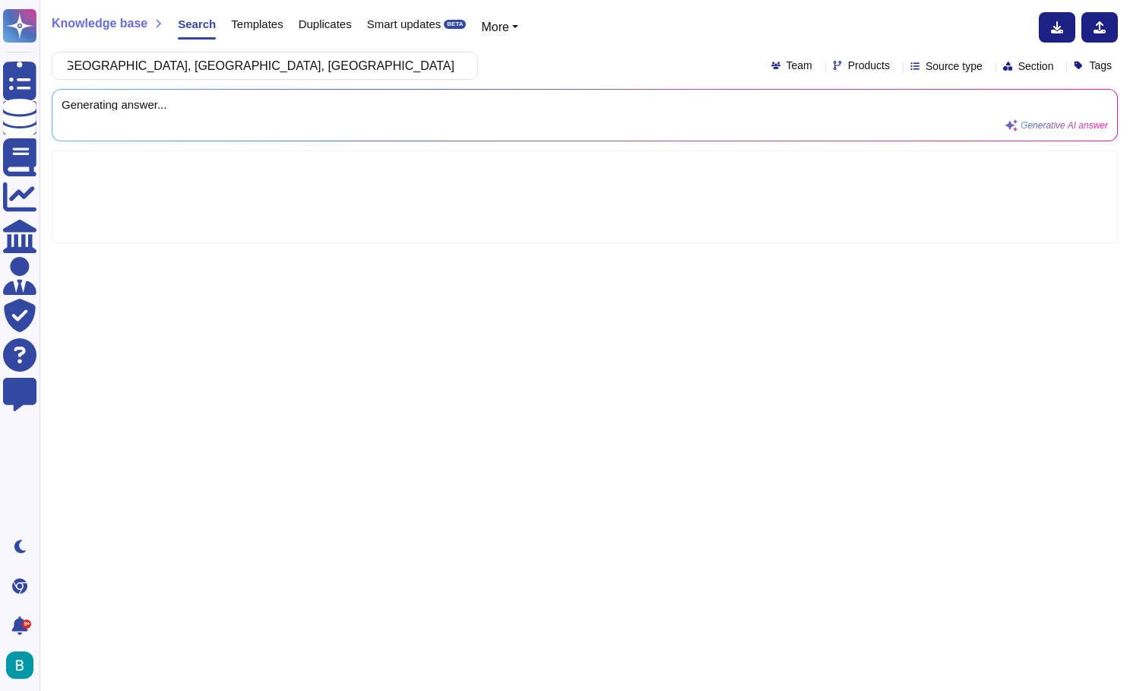
click at [565, 70] on div "Briefly describe how [PERSON_NAME] solution meets data privacy and other countr…" at bounding box center [585, 66] width 1066 height 28
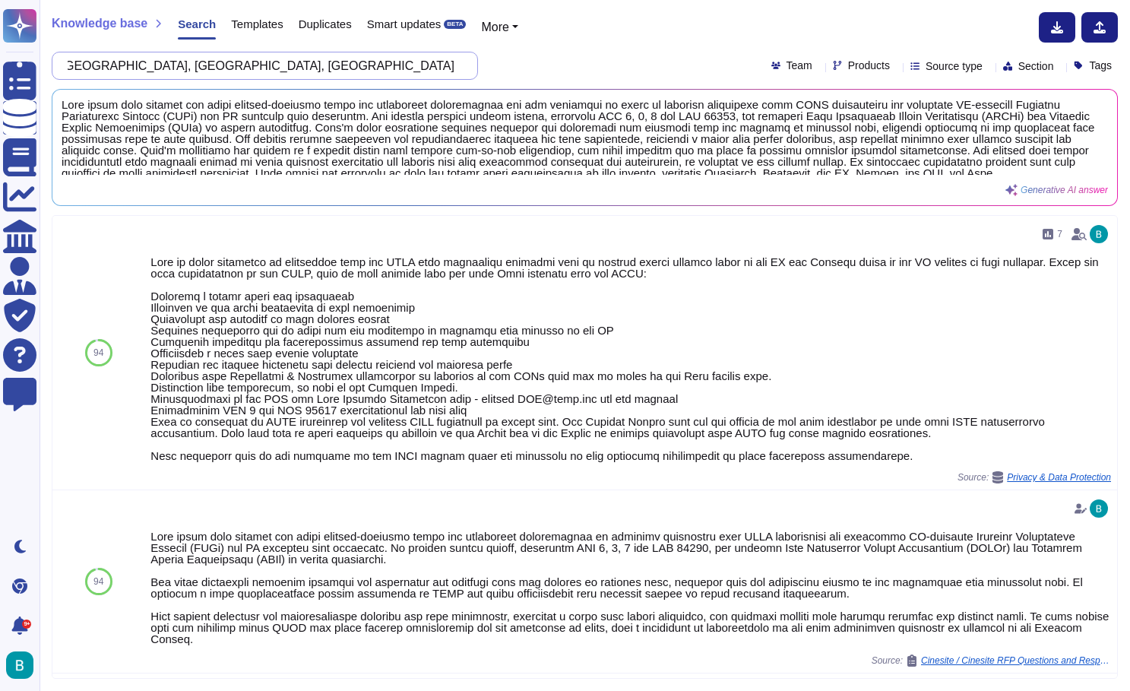
click at [446, 69] on input "Briefly describe how [PERSON_NAME] solution meets data privacy and other countr…" at bounding box center [261, 65] width 402 height 27
paste input "Describe the consequences, in the case of non-compliance by your personnel in r…"
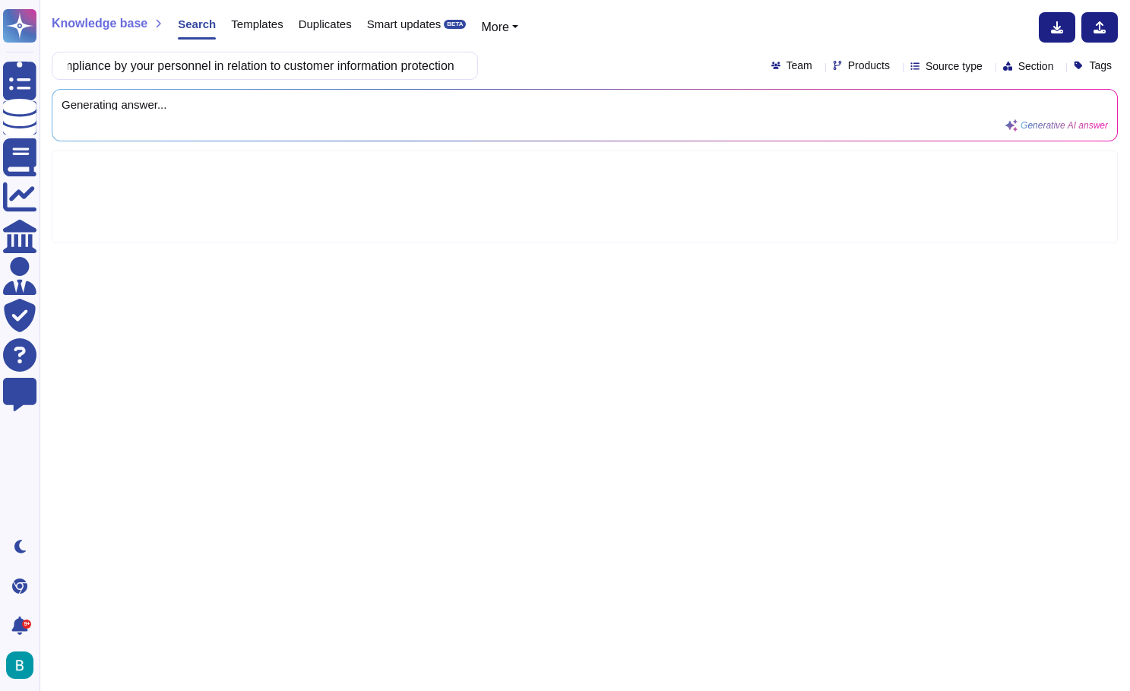
click at [531, 68] on div "Describe the consequences, in the case of non-compliance by your personnel in r…" at bounding box center [585, 66] width 1066 height 28
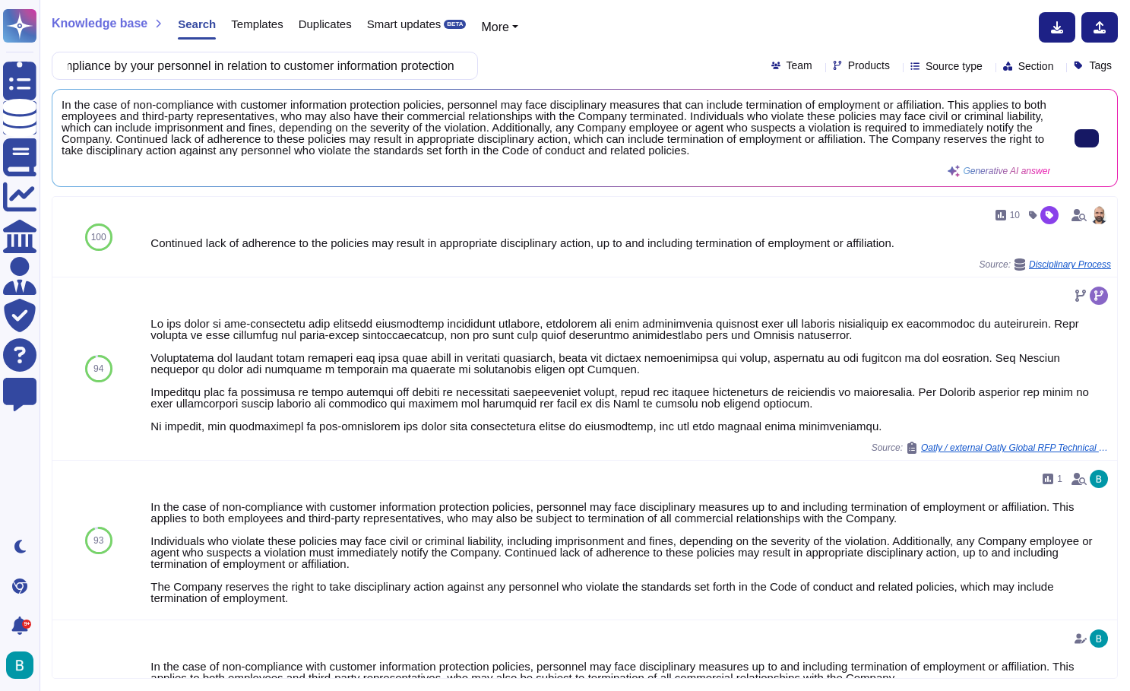
click at [1081, 147] on button at bounding box center [1087, 138] width 24 height 18
click at [384, 76] on input "Describe the consequences, in the case of non-compliance by your personnel in r…" at bounding box center [261, 65] width 402 height 27
paste input "Outline what procedure is followed at the end of a contract term to ensure that…"
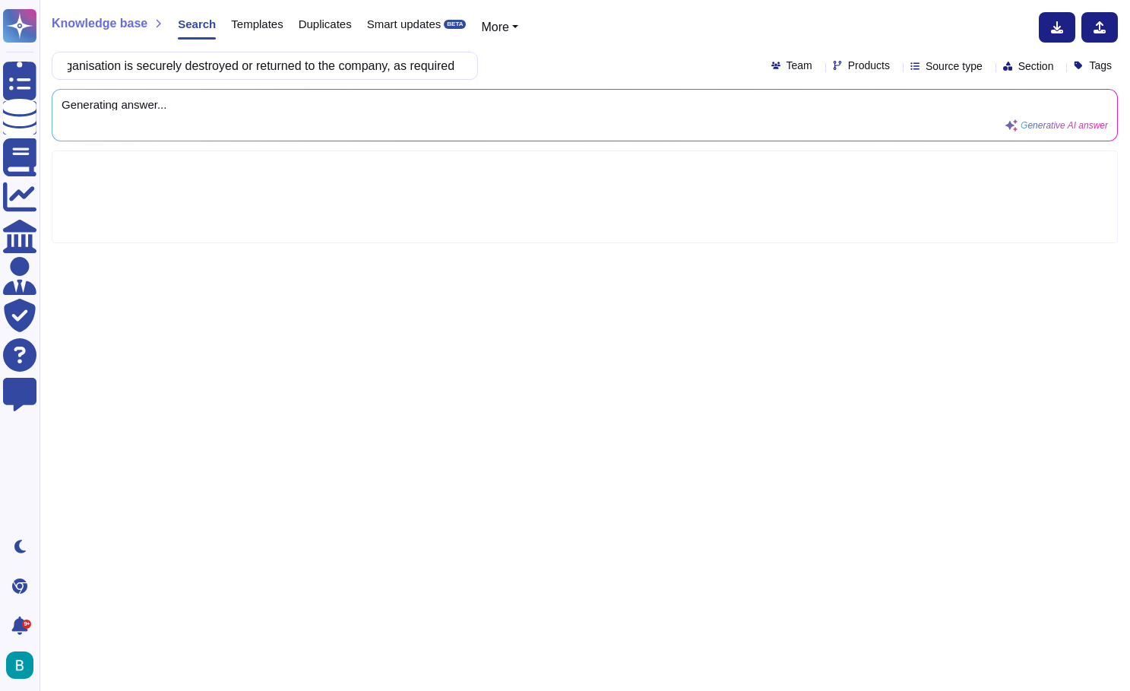
click at [527, 77] on div "Outline what procedure is followed at the end of a contract term to ensure that…" at bounding box center [585, 66] width 1066 height 28
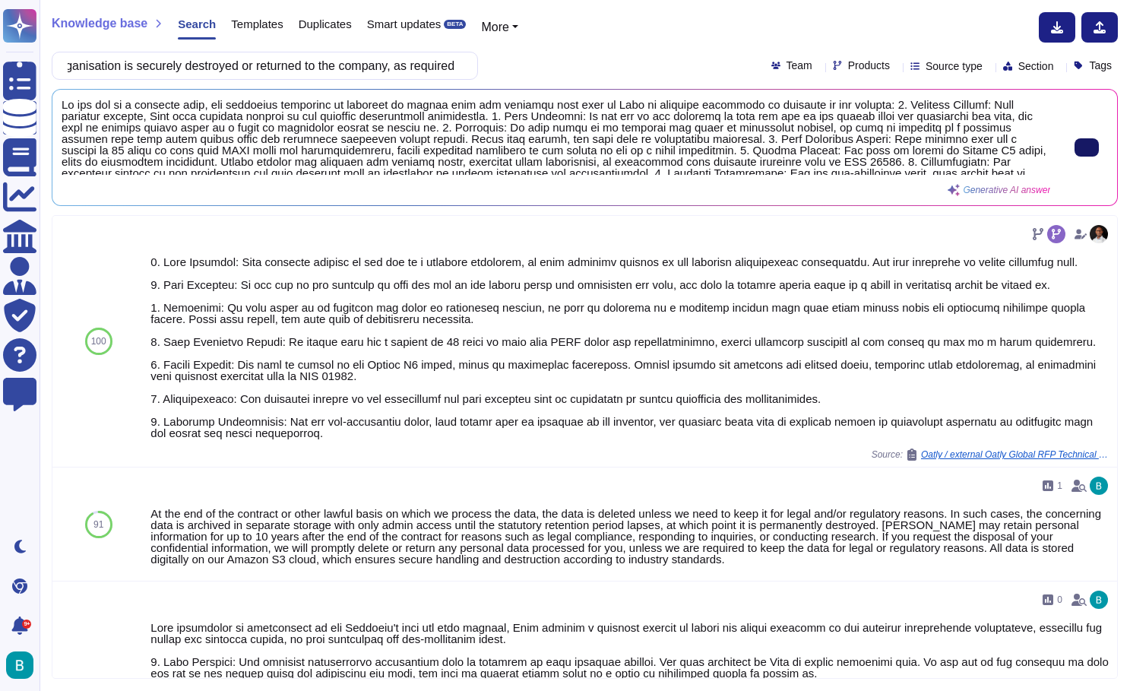
click at [362, 65] on input "Outline what procedure is followed at the end of a contract term to ensure that…" at bounding box center [261, 65] width 402 height 27
paste input "Describe your internal processes for timely detection and communication of data…"
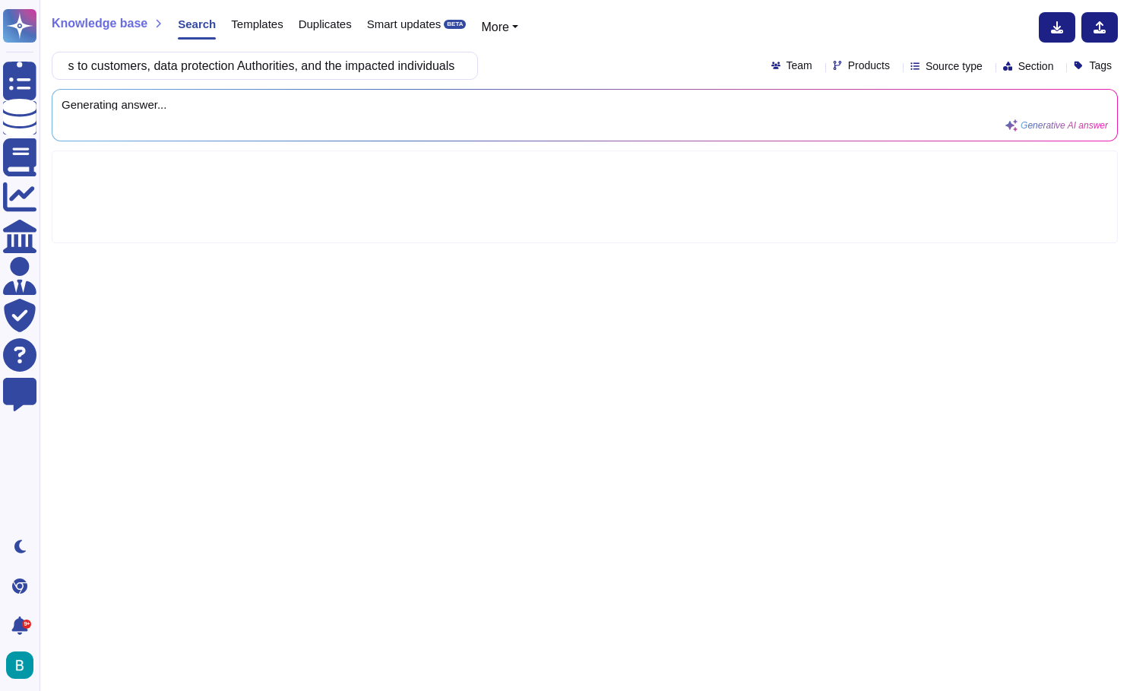
click at [540, 59] on div "Describe your internal processes for timely detection and communication of data…" at bounding box center [585, 66] width 1066 height 28
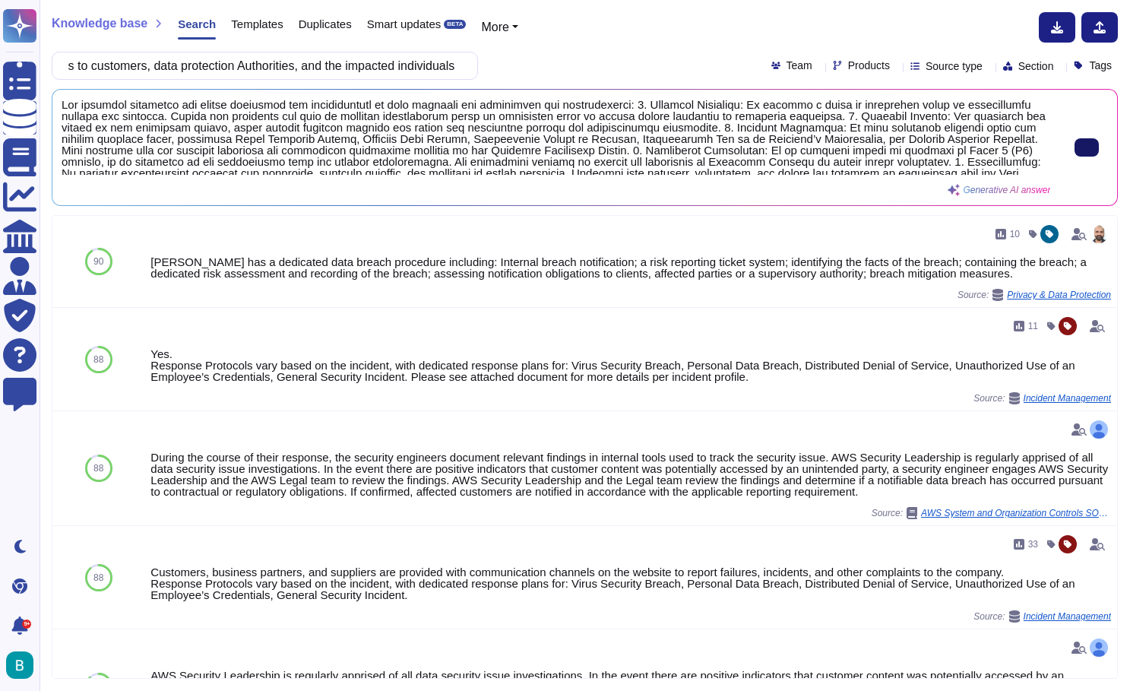
click at [309, 71] on input "Describe your internal processes for timely detection and communication of data…" at bounding box center [261, 65] width 402 height 27
paste input "oes your company have a mandatory Information Security and Data Protection trai…"
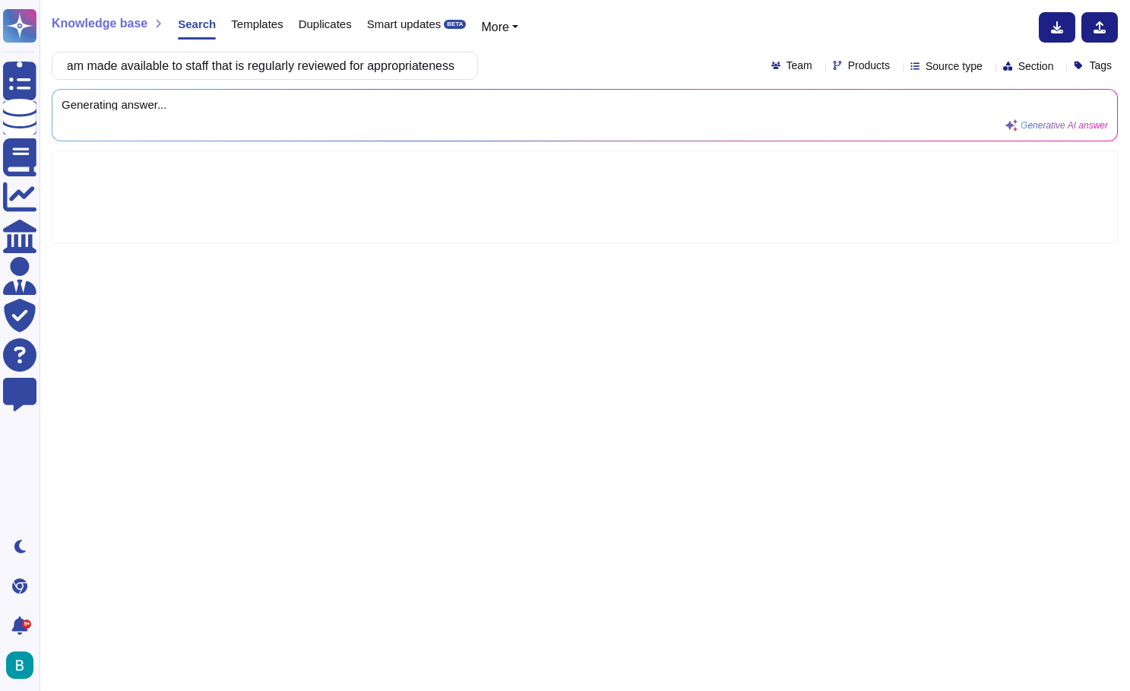
click at [533, 71] on div "Does your company have a mandatory Information Security and Data Protection tra…" at bounding box center [585, 66] width 1066 height 28
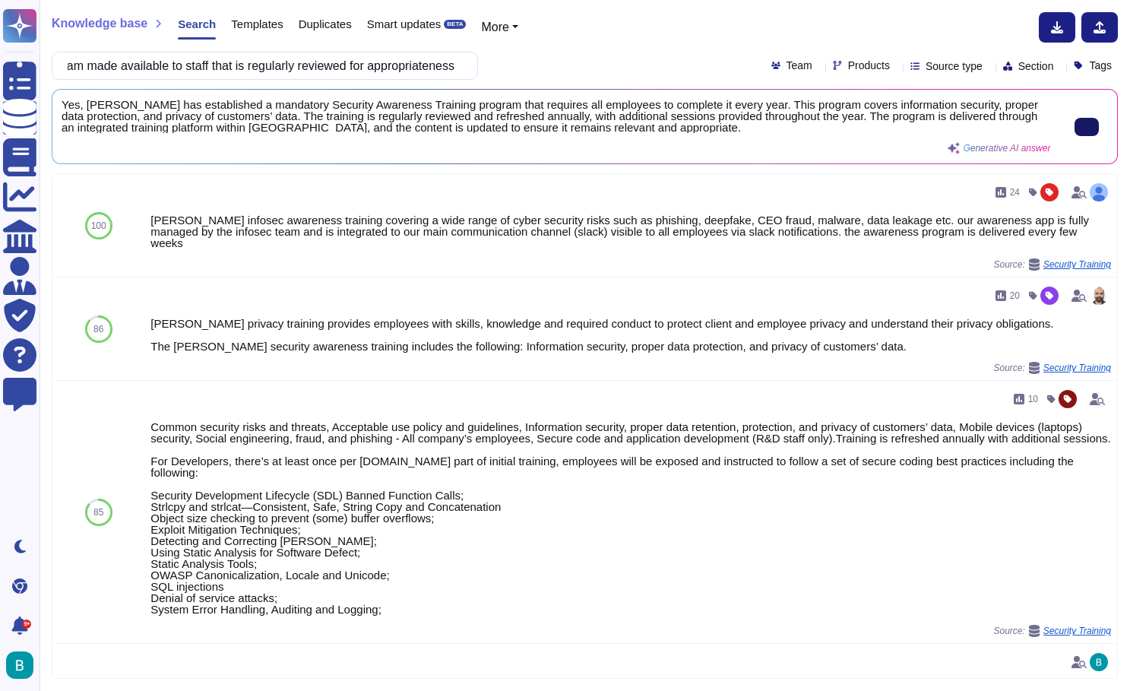
click at [1087, 127] on icon at bounding box center [1087, 127] width 0 height 0
click at [439, 65] on input "Does your company have a mandatory Information Security and Data Protection tra…" at bounding box center [261, 65] width 402 height 27
paste input "escribe how you monitor compliance and quality of the services provided"
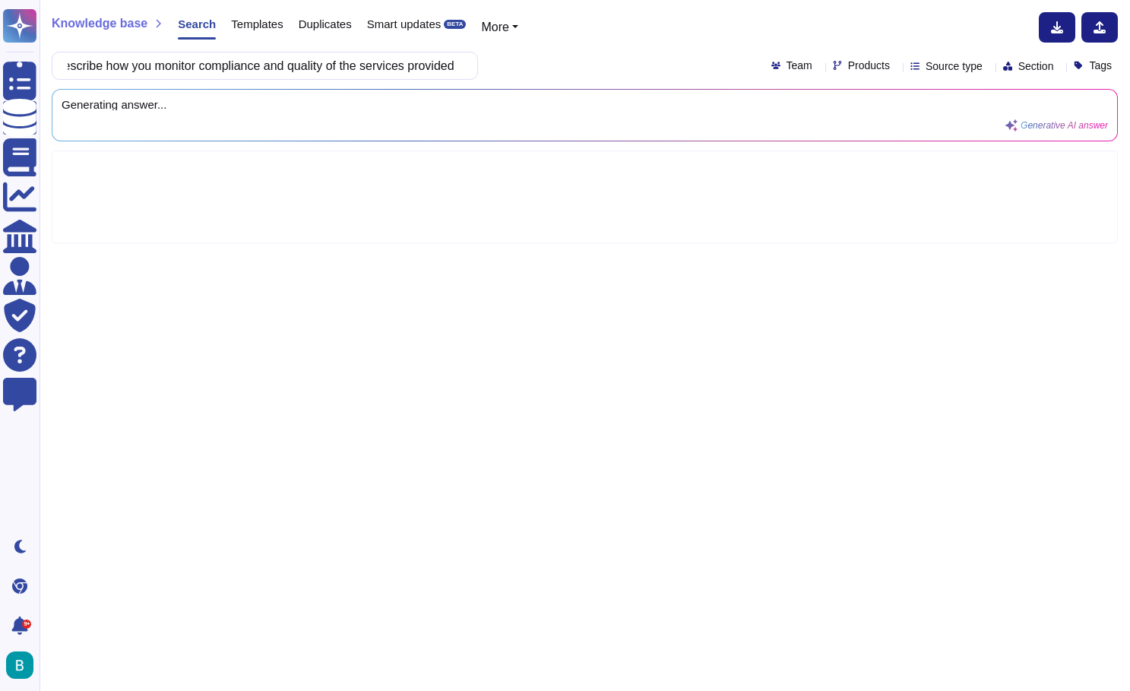
type input "Describe how you monitor compliance and quality of the services provided"
click at [530, 65] on div "Describe how you monitor compliance and quality of the services provided Team P…" at bounding box center [585, 66] width 1066 height 28
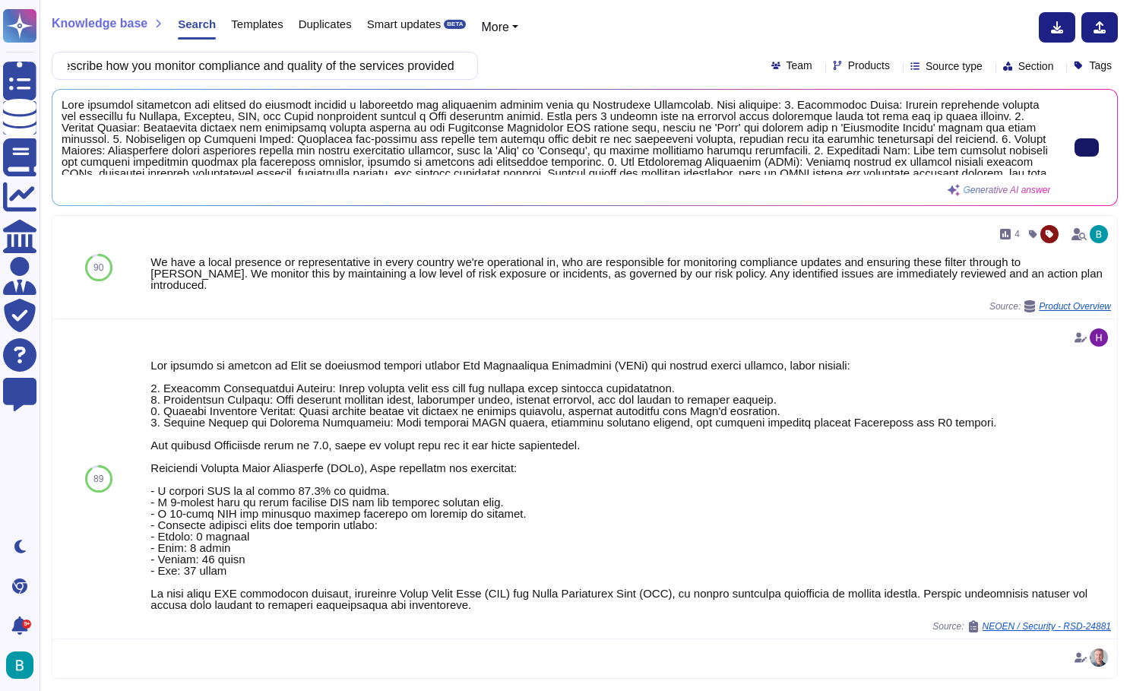
click at [1092, 143] on button at bounding box center [1087, 147] width 24 height 18
